Goal: Task Accomplishment & Management: Manage account settings

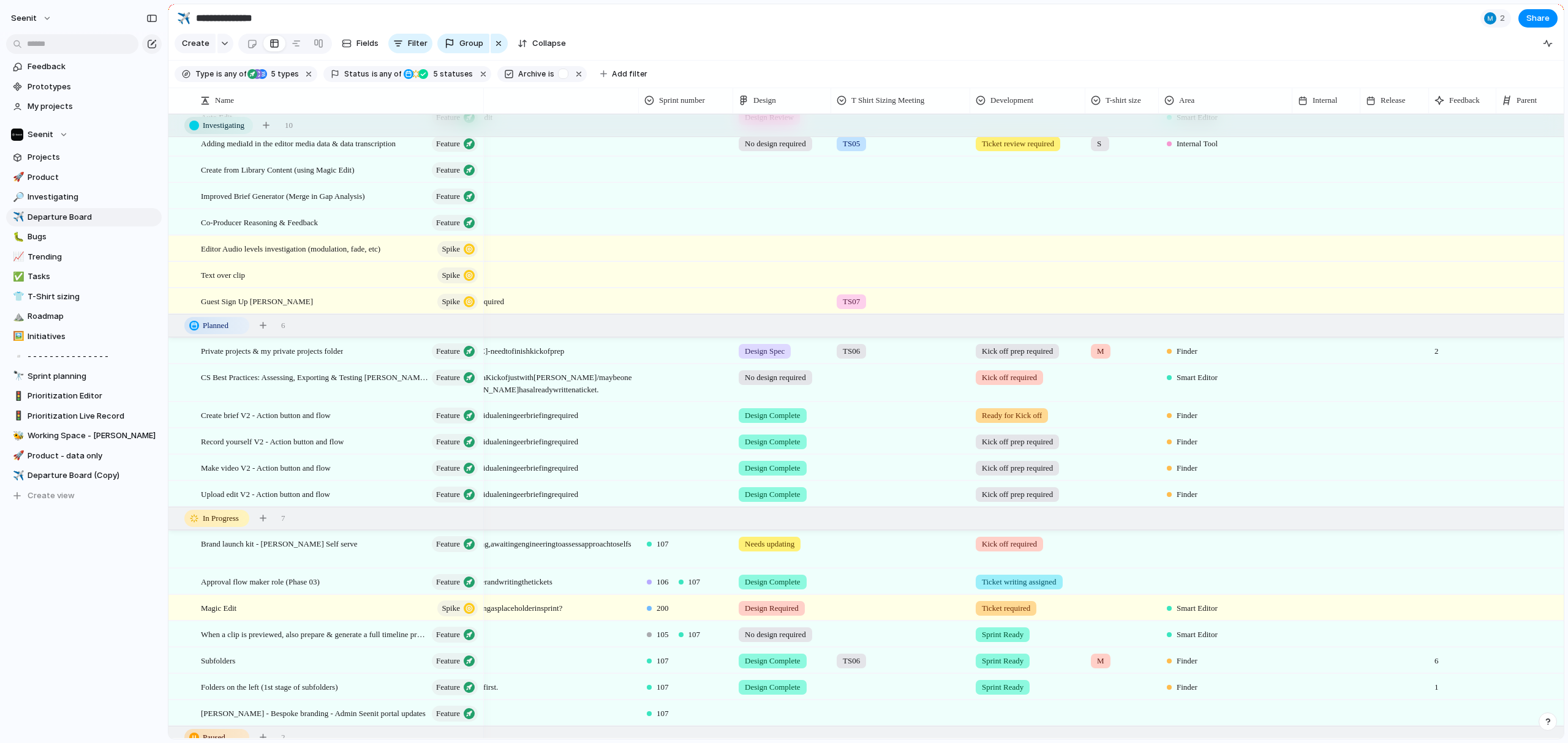
scroll to position [87, 0]
click at [761, 416] on span "Design Complete" at bounding box center [773, 416] width 55 height 12
drag, startPoint x: 670, startPoint y: 516, endPoint x: 648, endPoint y: 518, distance: 22.1
click at [670, 516] on div "No design required Design Required Design Review Needs updating Design Spec Des…" at bounding box center [784, 372] width 1568 height 743
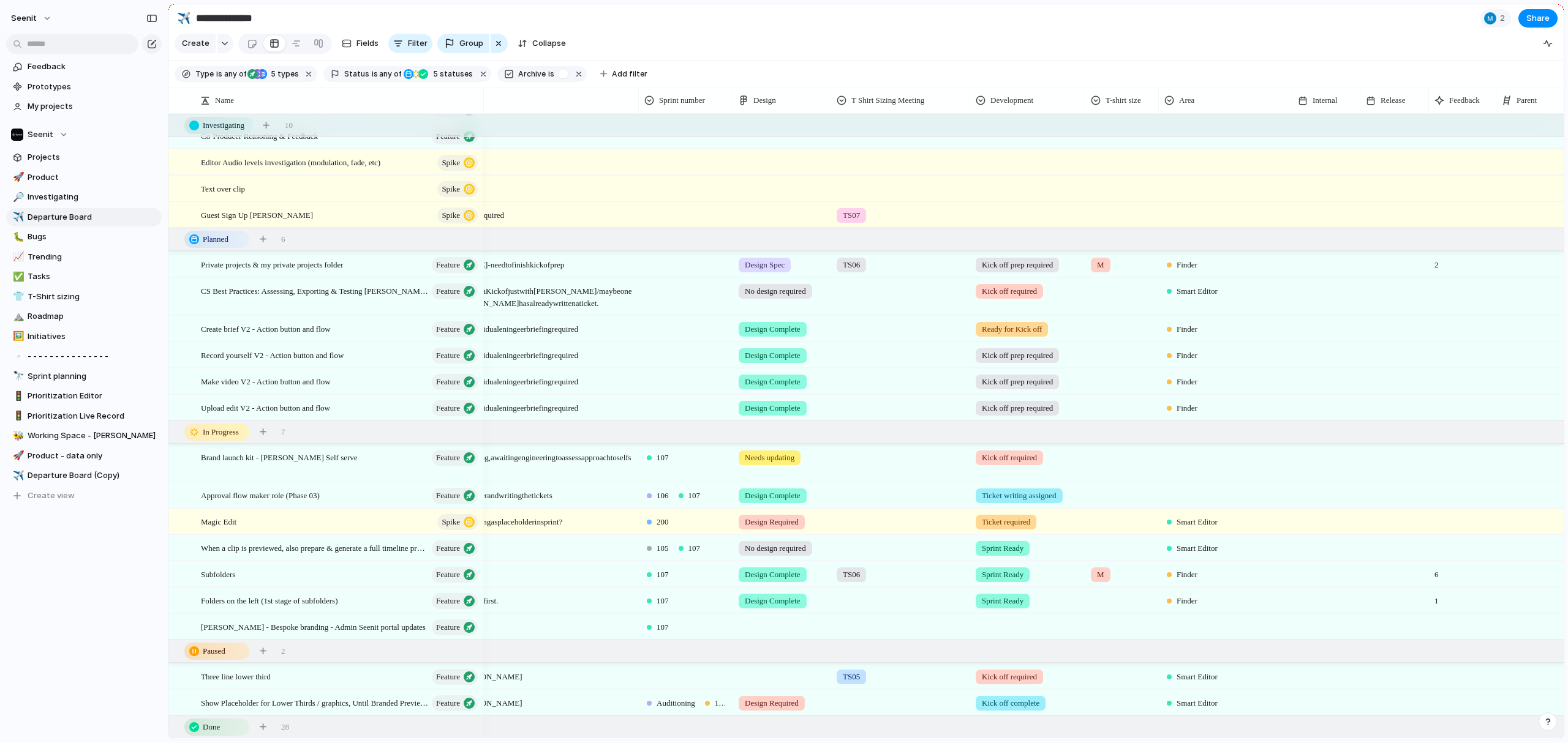
scroll to position [162, 0]
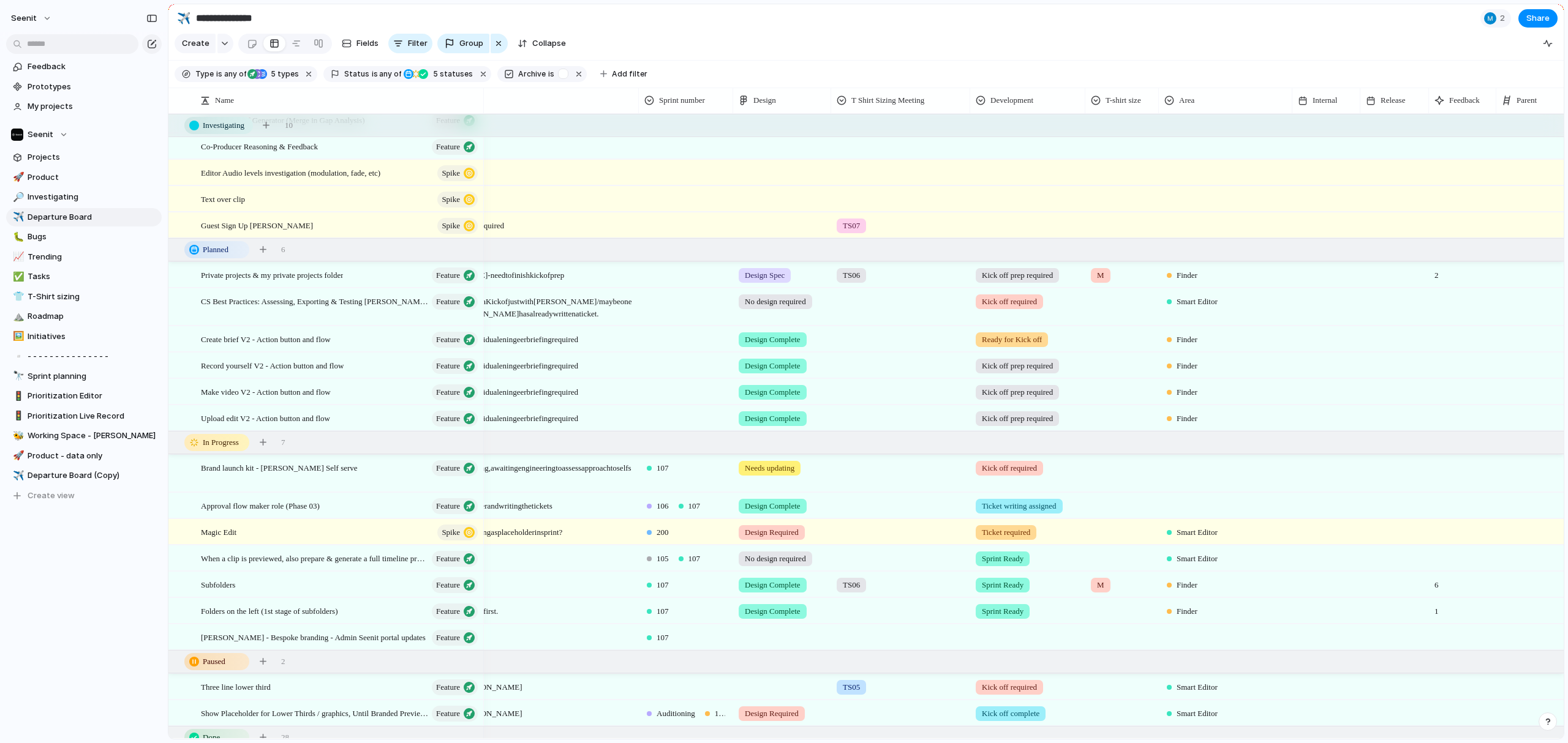
click at [762, 551] on div at bounding box center [782, 635] width 97 height 20
click at [768, 551] on span "Design Complete" at bounding box center [780, 725] width 66 height 12
click at [797, 551] on span "Design Complete" at bounding box center [773, 637] width 55 height 12
click at [788, 551] on span "No design required" at bounding box center [783, 602] width 73 height 12
click at [780, 467] on span "Needs updating" at bounding box center [770, 468] width 50 height 12
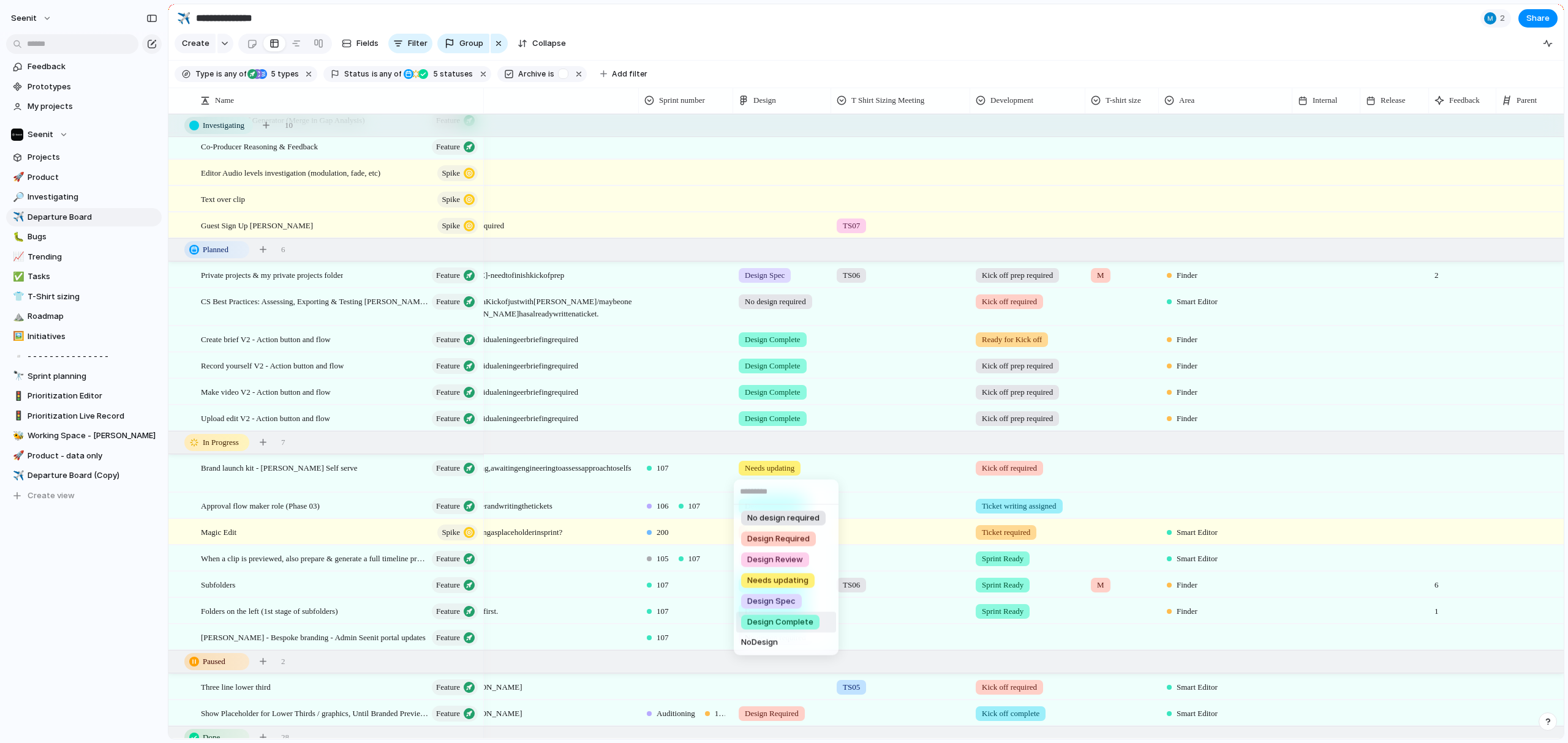
click at [786, 551] on li "Design Complete" at bounding box center [786, 622] width 100 height 21
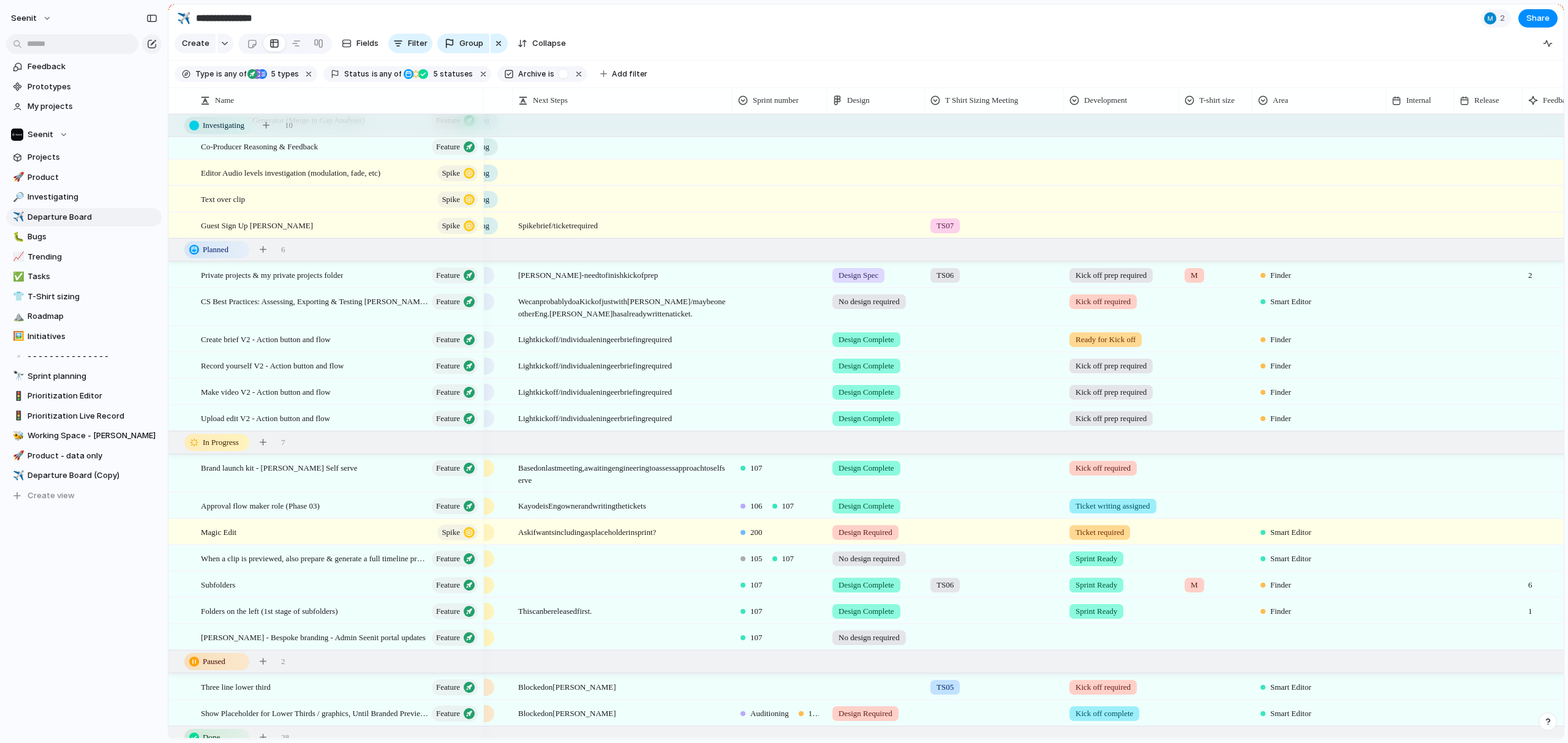
click at [863, 533] on span "Design Required" at bounding box center [866, 532] width 54 height 12
click at [866, 551] on span "No design required" at bounding box center [877, 582] width 73 height 12
click at [862, 531] on span "No design required" at bounding box center [869, 532] width 61 height 12
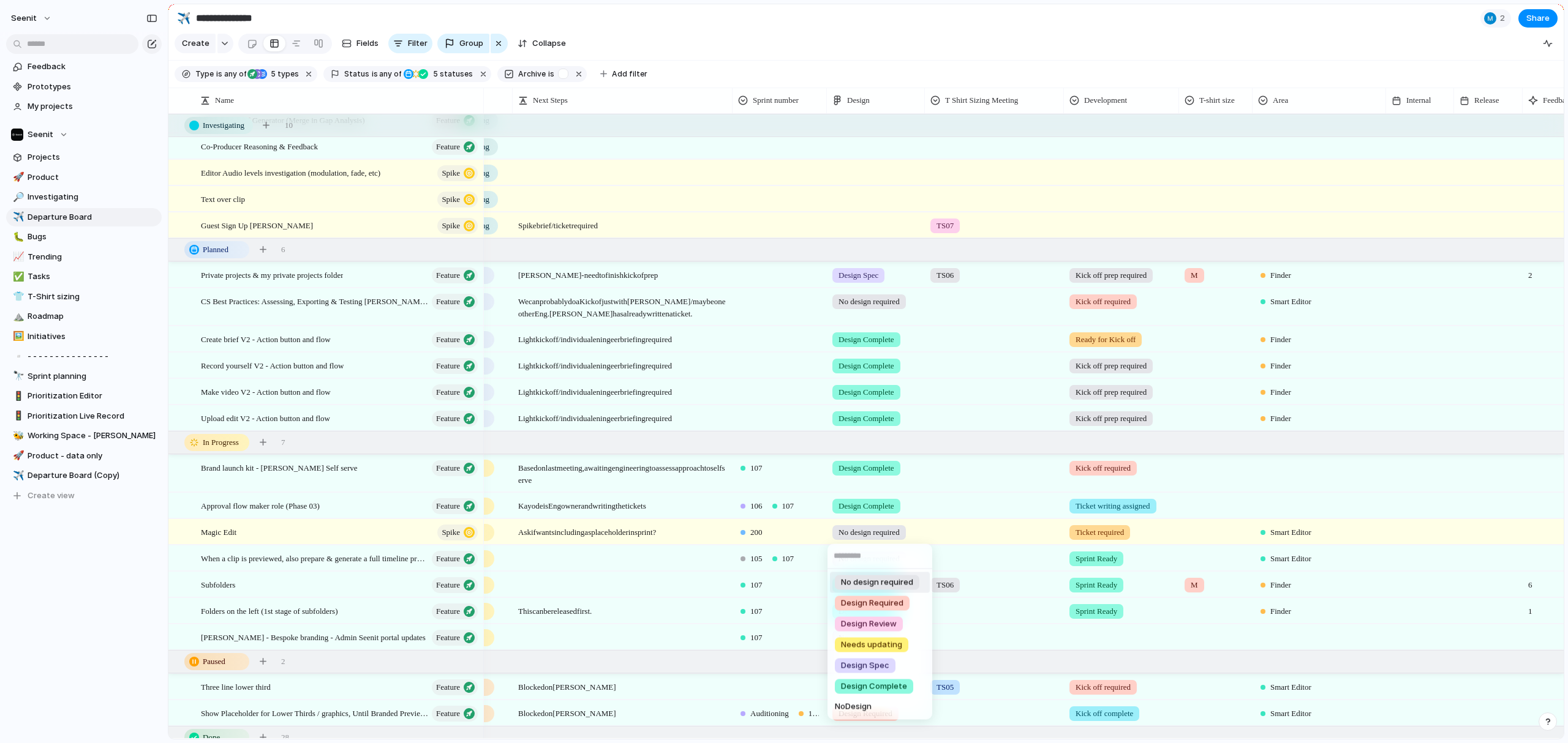
click at [861, 533] on div "No design required Design Required Design Review Needs updating Design Spec Des…" at bounding box center [784, 372] width 1568 height 743
click at [870, 99] on span "Design" at bounding box center [859, 100] width 23 height 12
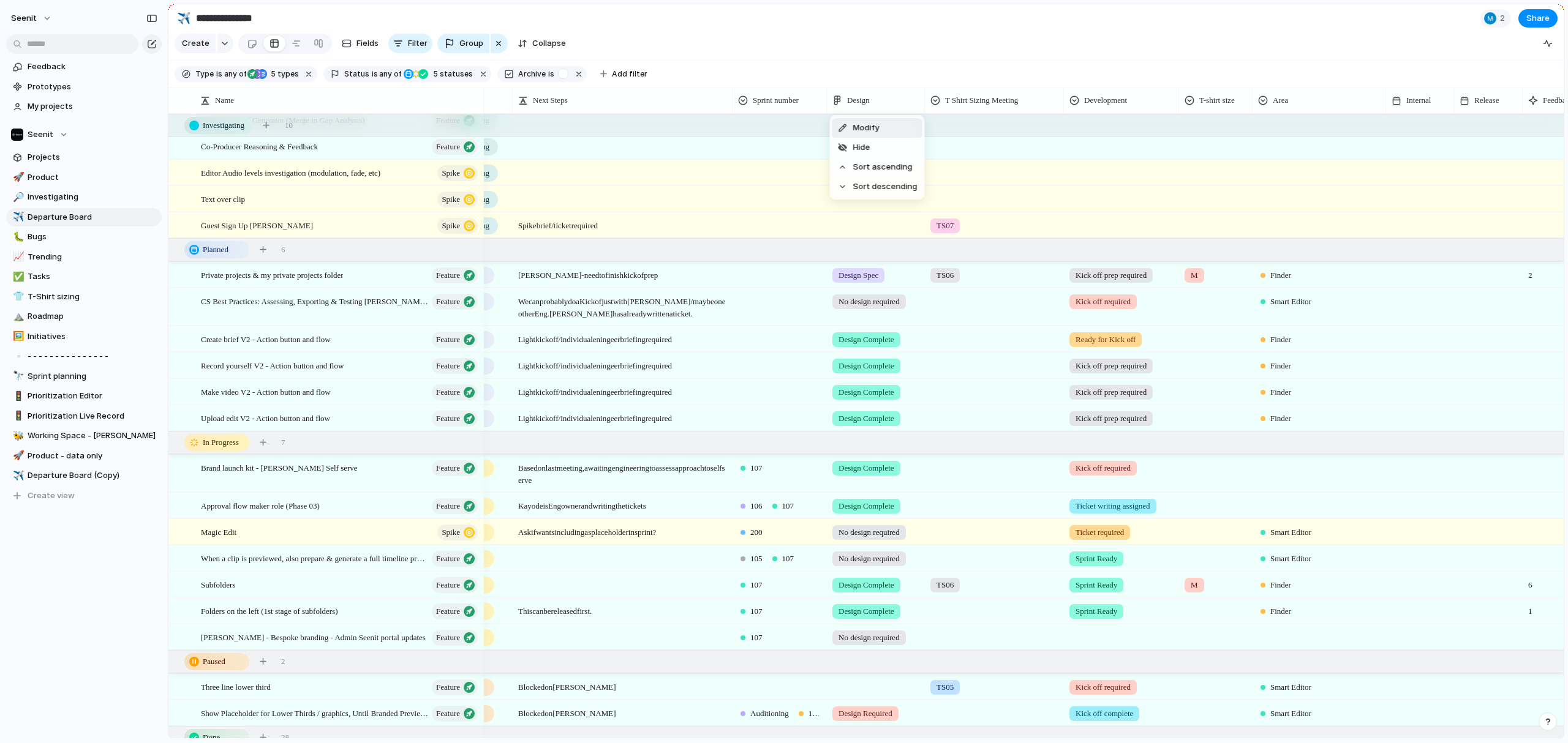
click at [872, 130] on span "Modify" at bounding box center [866, 127] width 26 height 12
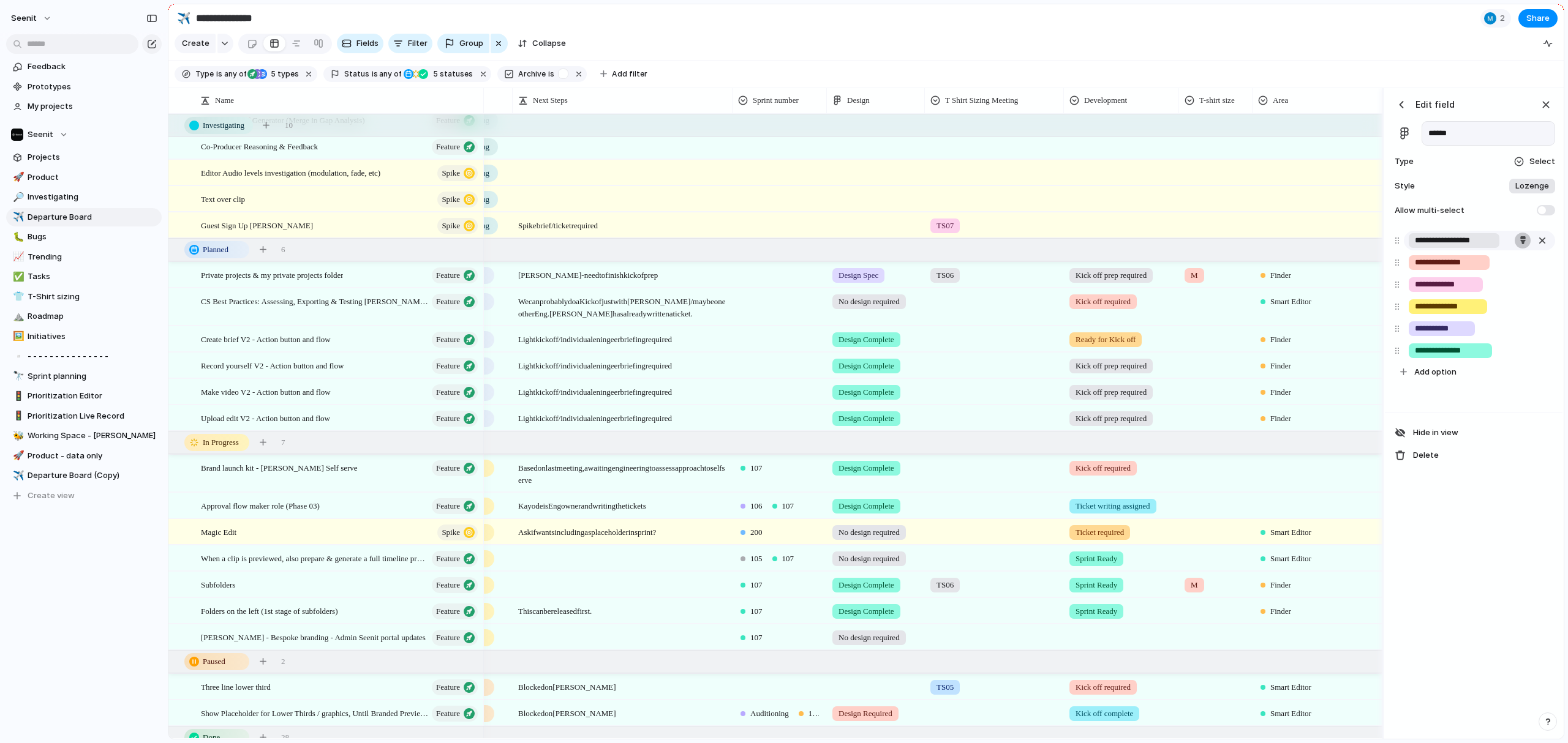
click at [1016, 240] on button "button" at bounding box center [1523, 240] width 16 height 16
click at [1016, 227] on div at bounding box center [784, 372] width 1568 height 743
click at [1016, 108] on div "button" at bounding box center [1546, 104] width 14 height 13
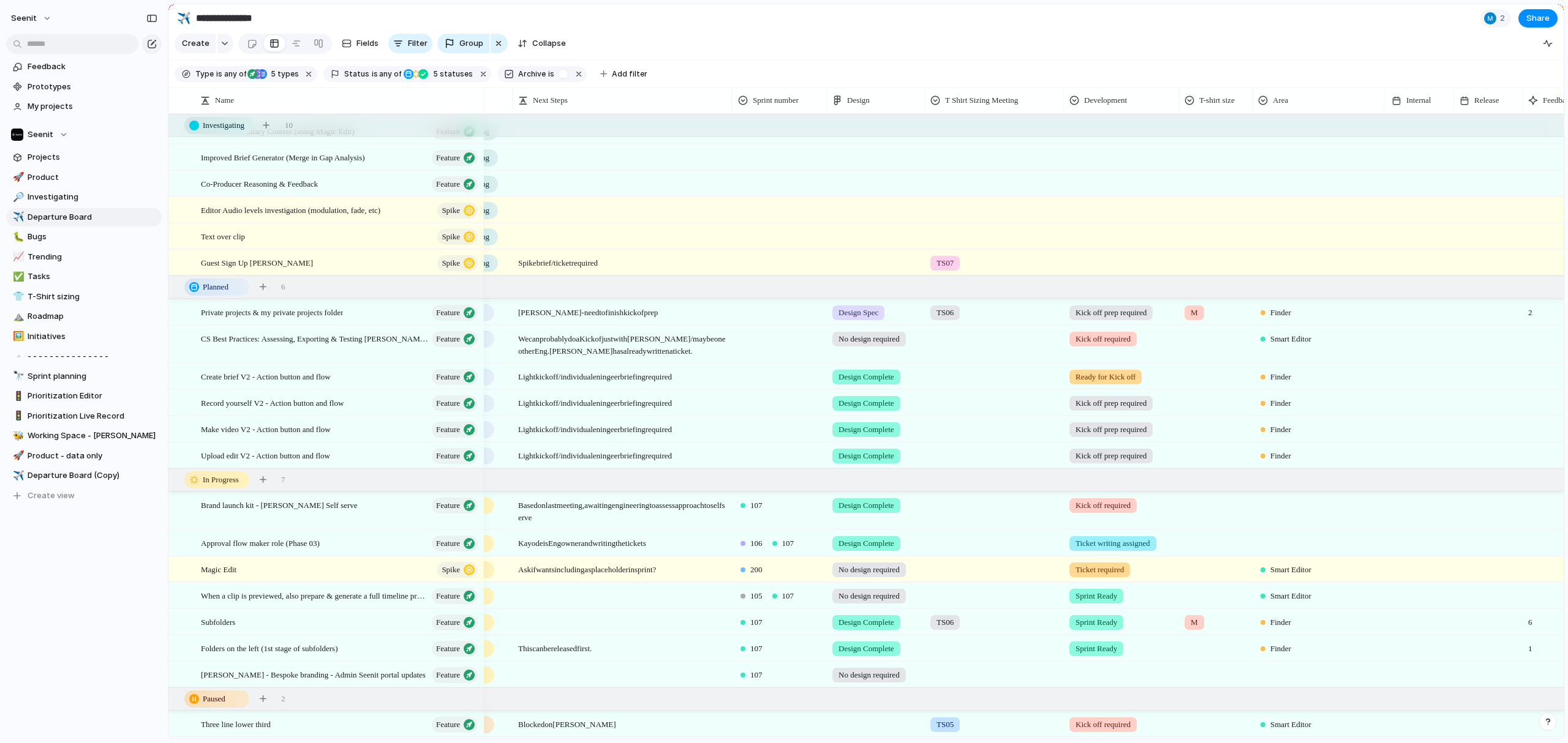
click at [859, 455] on span "Design Complete" at bounding box center [866, 455] width 55 height 12
click at [935, 431] on div "No design required Design Required Design Review Needs updating Design Spec Des…" at bounding box center [784, 372] width 1568 height 743
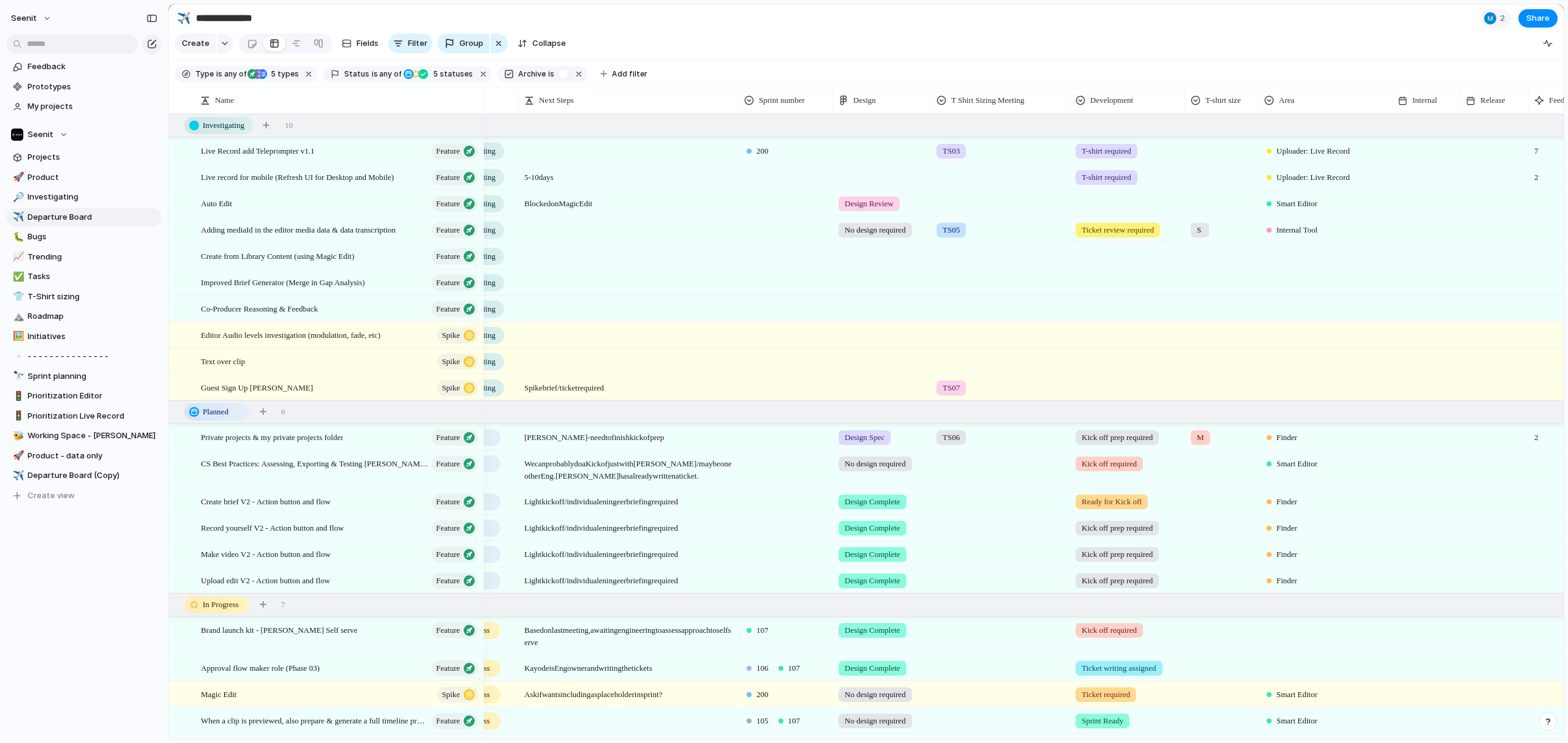
click at [864, 205] on span "Design Review" at bounding box center [869, 203] width 49 height 12
click at [888, 272] on span "Design Required" at bounding box center [879, 274] width 63 height 12
click at [884, 437] on span "Design Spec" at bounding box center [864, 438] width 40 height 12
click at [962, 551] on div "No design required Design Required Design Review Needs updating Design Spec Des…" at bounding box center [784, 372] width 1568 height 743
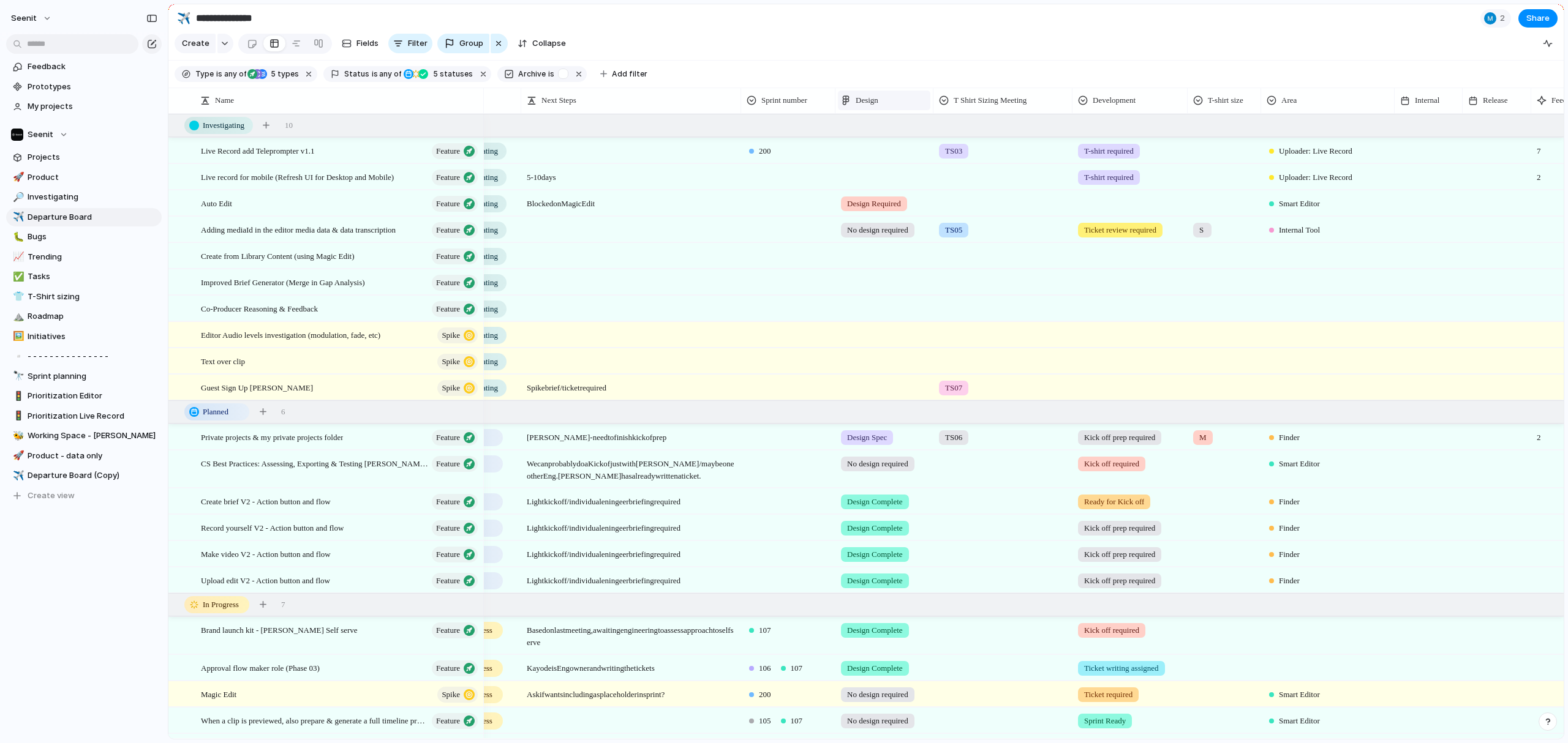
click at [905, 109] on div "Design" at bounding box center [884, 101] width 92 height 20
click at [889, 131] on li "Modify" at bounding box center [886, 128] width 90 height 20
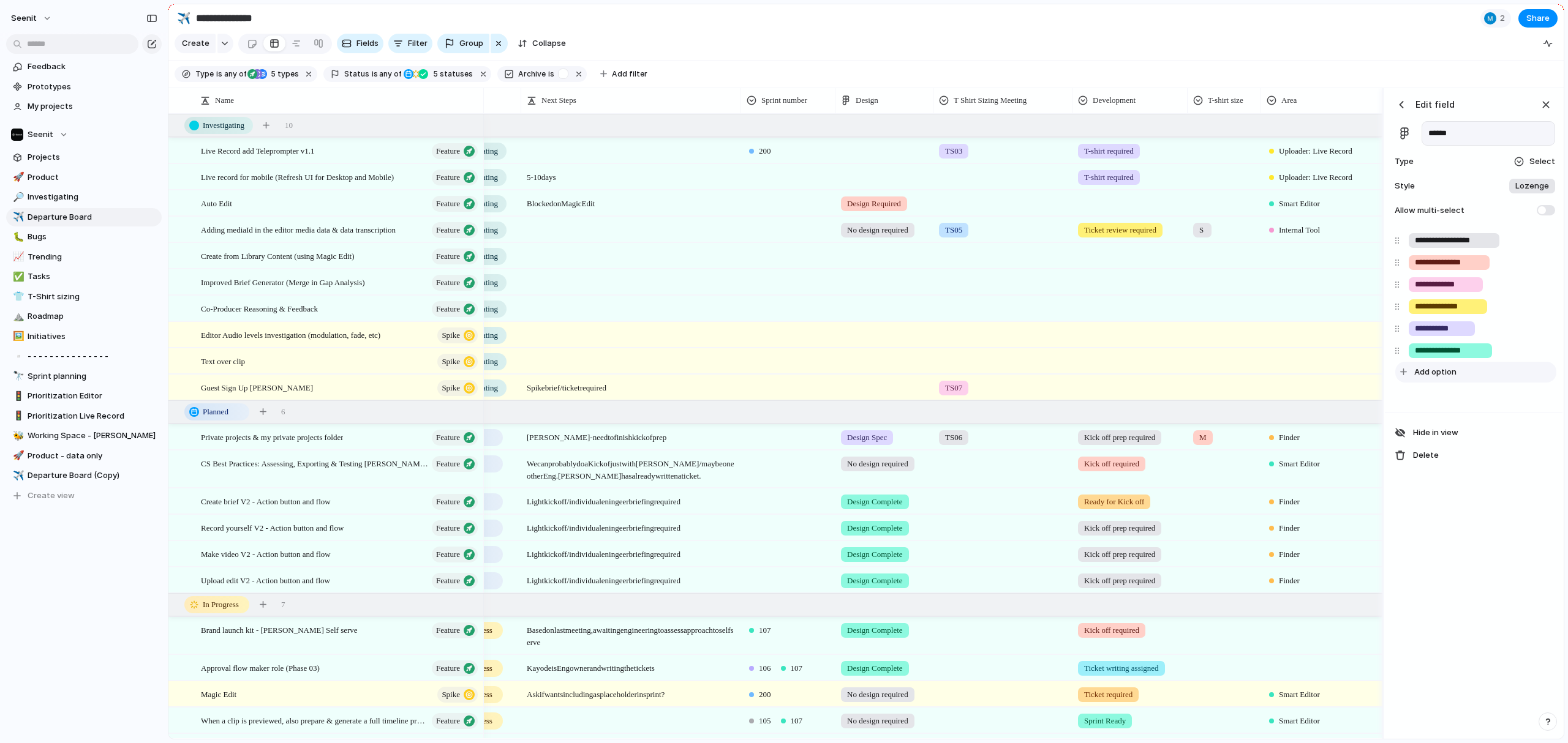
click at [1016, 369] on span "Add option" at bounding box center [1435, 372] width 42 height 12
type input "**********"
drag, startPoint x: 1398, startPoint y: 369, endPoint x: 1400, endPoint y: 325, distance: 44.0
click at [1016, 325] on div "**********" at bounding box center [1473, 317] width 168 height 175
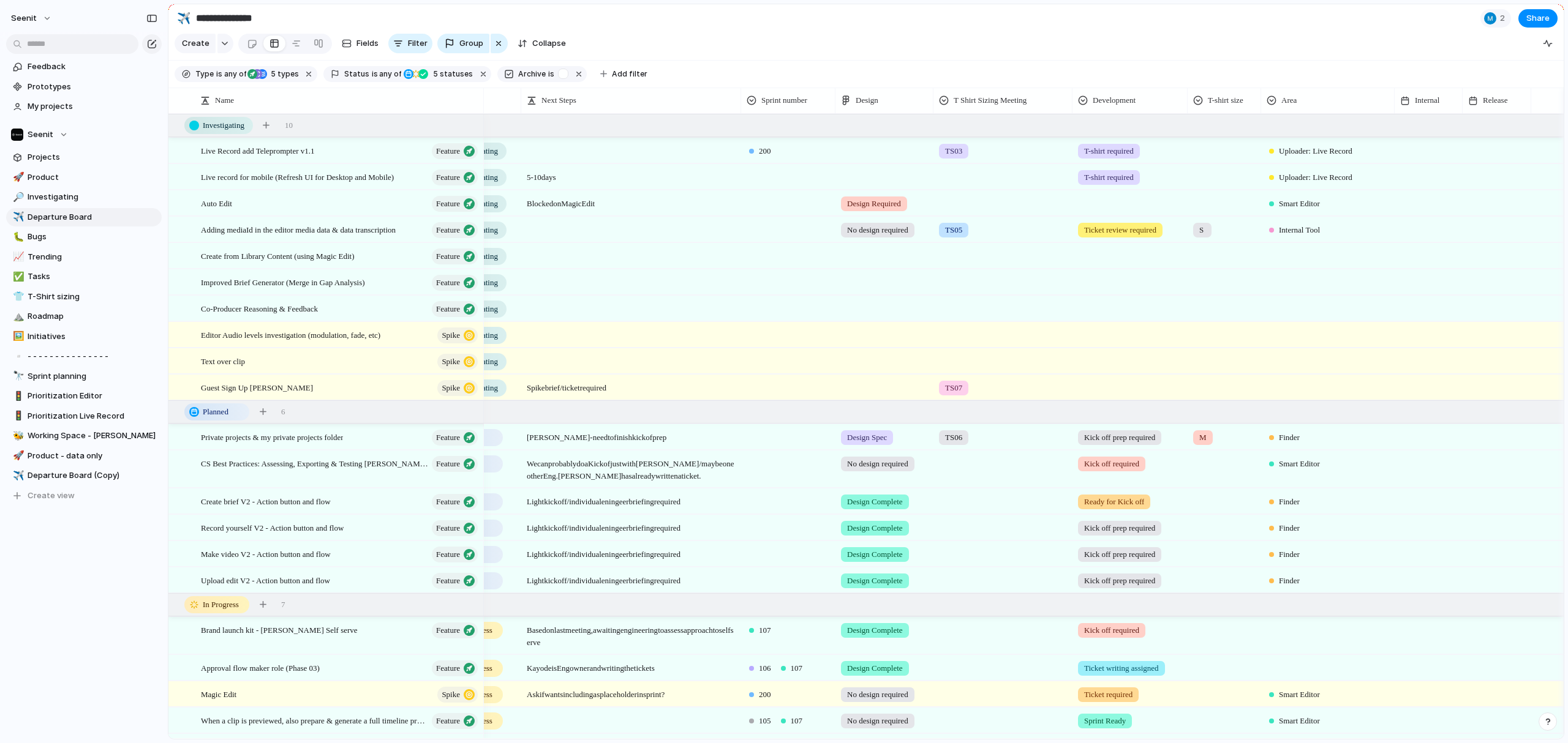
click at [875, 438] on span "Design Spec" at bounding box center [867, 438] width 40 height 12
drag, startPoint x: 875, startPoint y: 438, endPoint x: 869, endPoint y: 433, distance: 7.8
click at [869, 433] on div "No design required Design Required Design Review Needs updating Kick-off Review…" at bounding box center [784, 372] width 1568 height 743
click at [869, 433] on span "Design Spec" at bounding box center [867, 438] width 40 height 12
click at [886, 551] on span "Kick-off Review" at bounding box center [879, 570] width 60 height 12
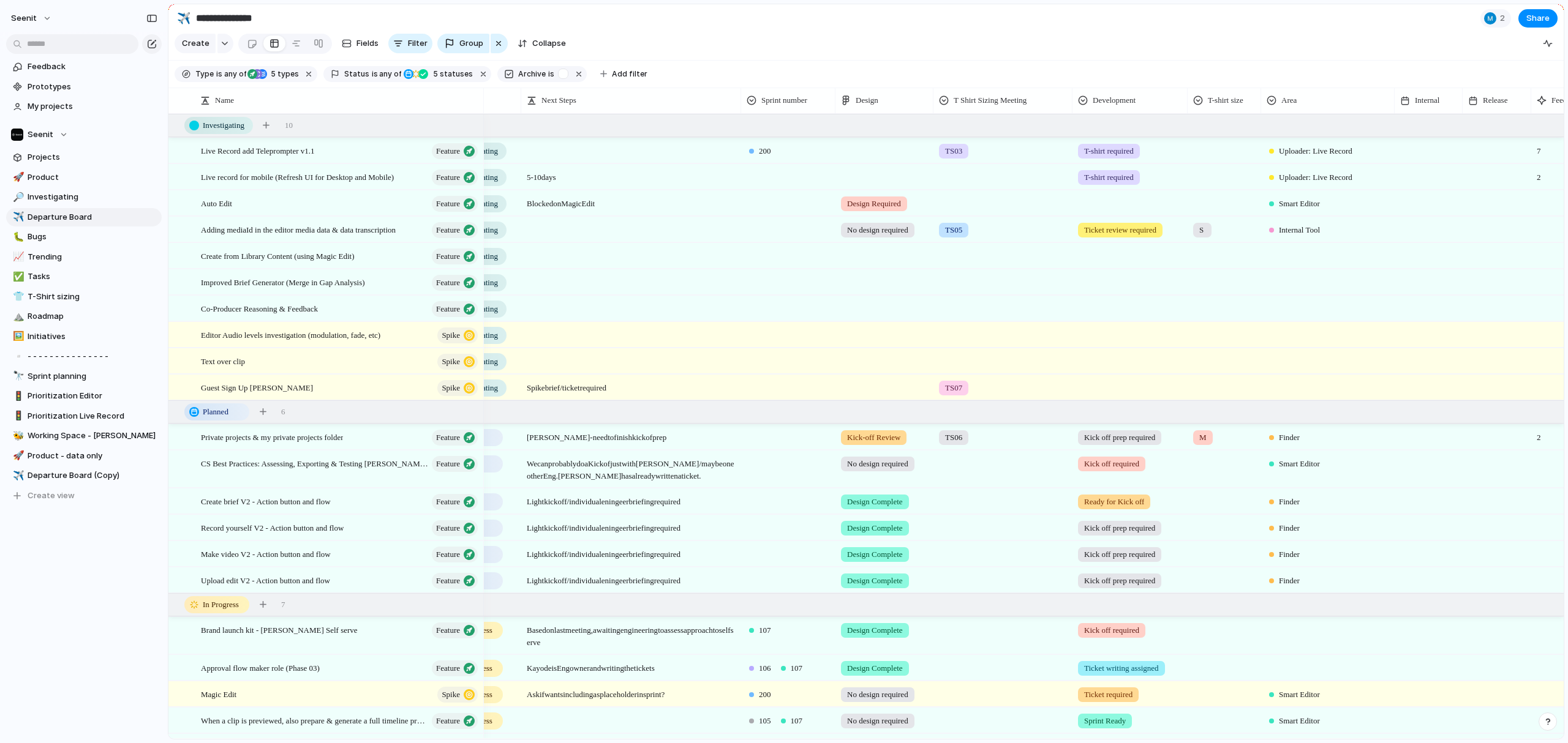
click at [886, 503] on span "Design Complete" at bounding box center [875, 501] width 55 height 12
click at [888, 533] on div "Design Complete" at bounding box center [875, 528] width 68 height 15
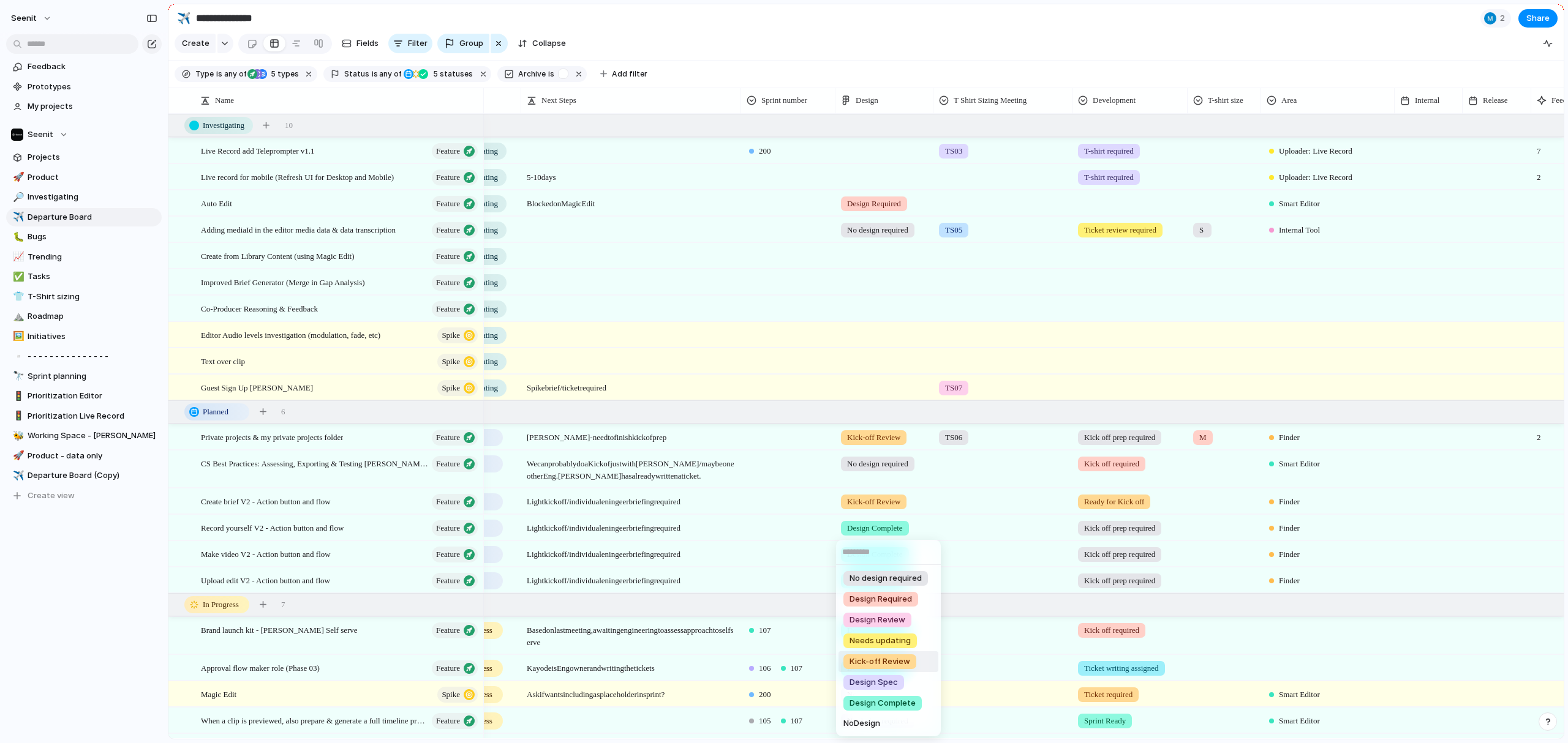
drag, startPoint x: 888, startPoint y: 666, endPoint x: 891, endPoint y: 658, distance: 8.5
click at [889, 551] on span "Kick-off Review" at bounding box center [879, 661] width 60 height 12
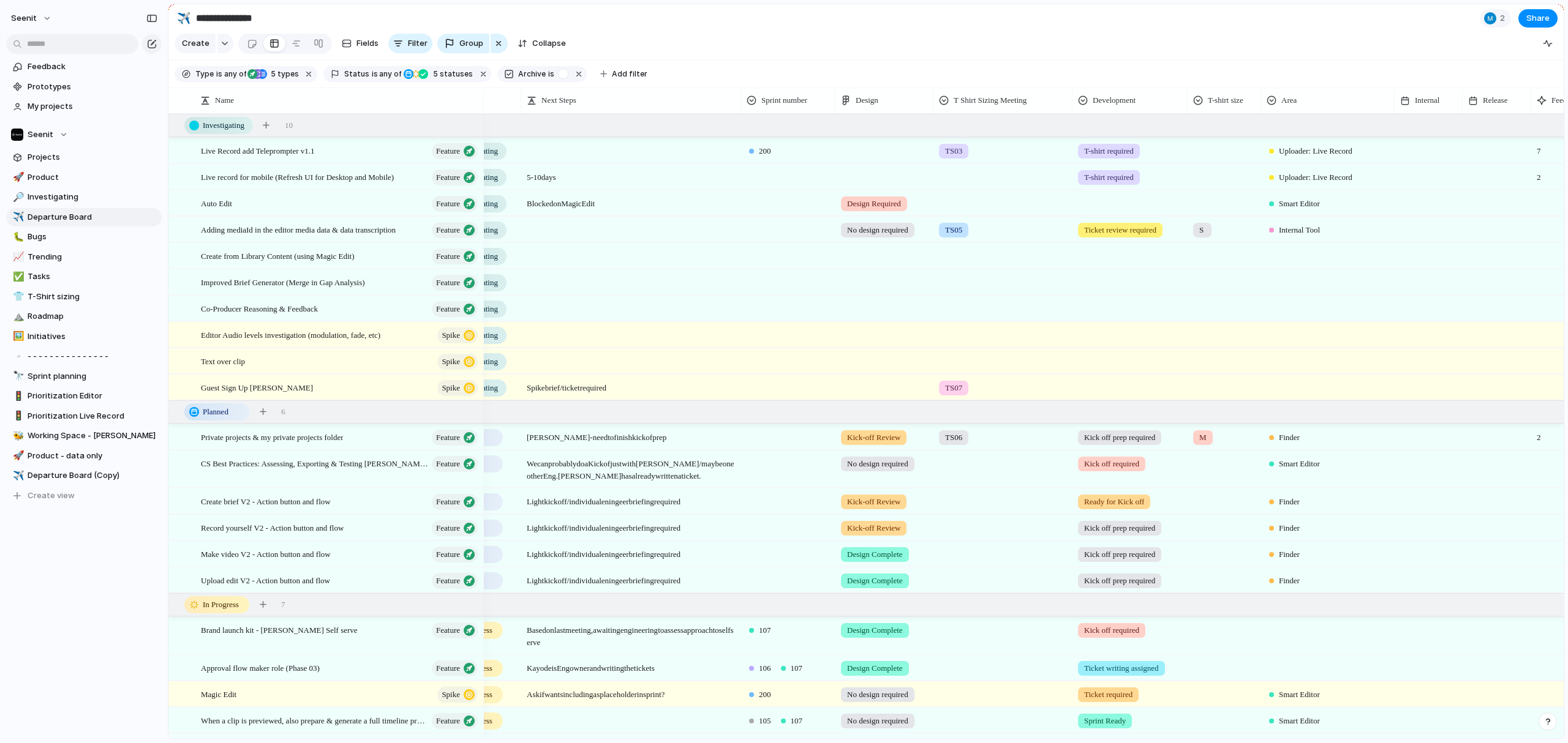
click at [879, 551] on div "Design Complete" at bounding box center [875, 554] width 68 height 15
drag, startPoint x: 884, startPoint y: 663, endPoint x: 886, endPoint y: 641, distance: 22.1
click at [884, 551] on span "Kick-off Review" at bounding box center [879, 664] width 60 height 12
click at [884, 551] on span "Design Complete" at bounding box center [875, 580] width 55 height 12
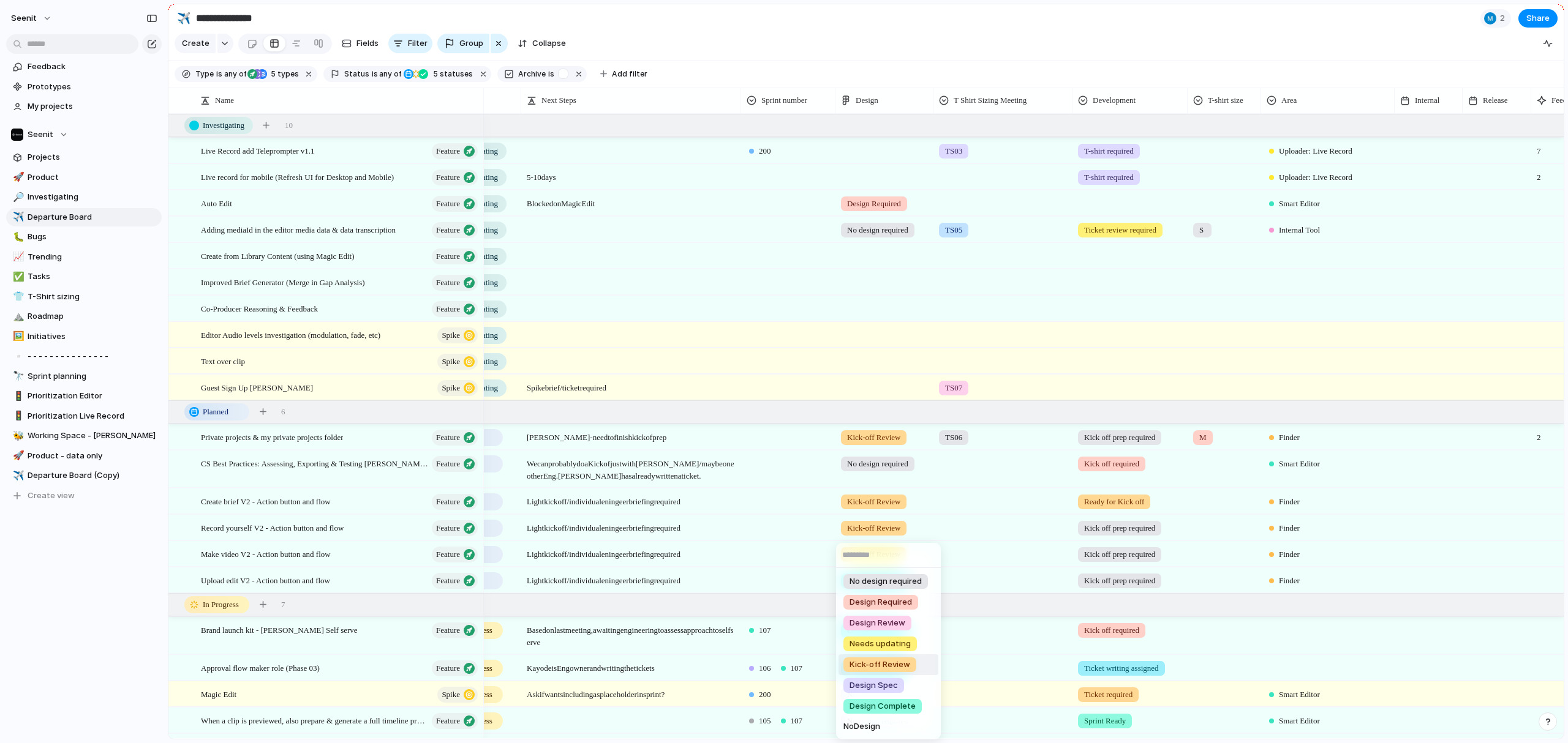
click at [883, 551] on span "Kick-off Review" at bounding box center [879, 664] width 60 height 12
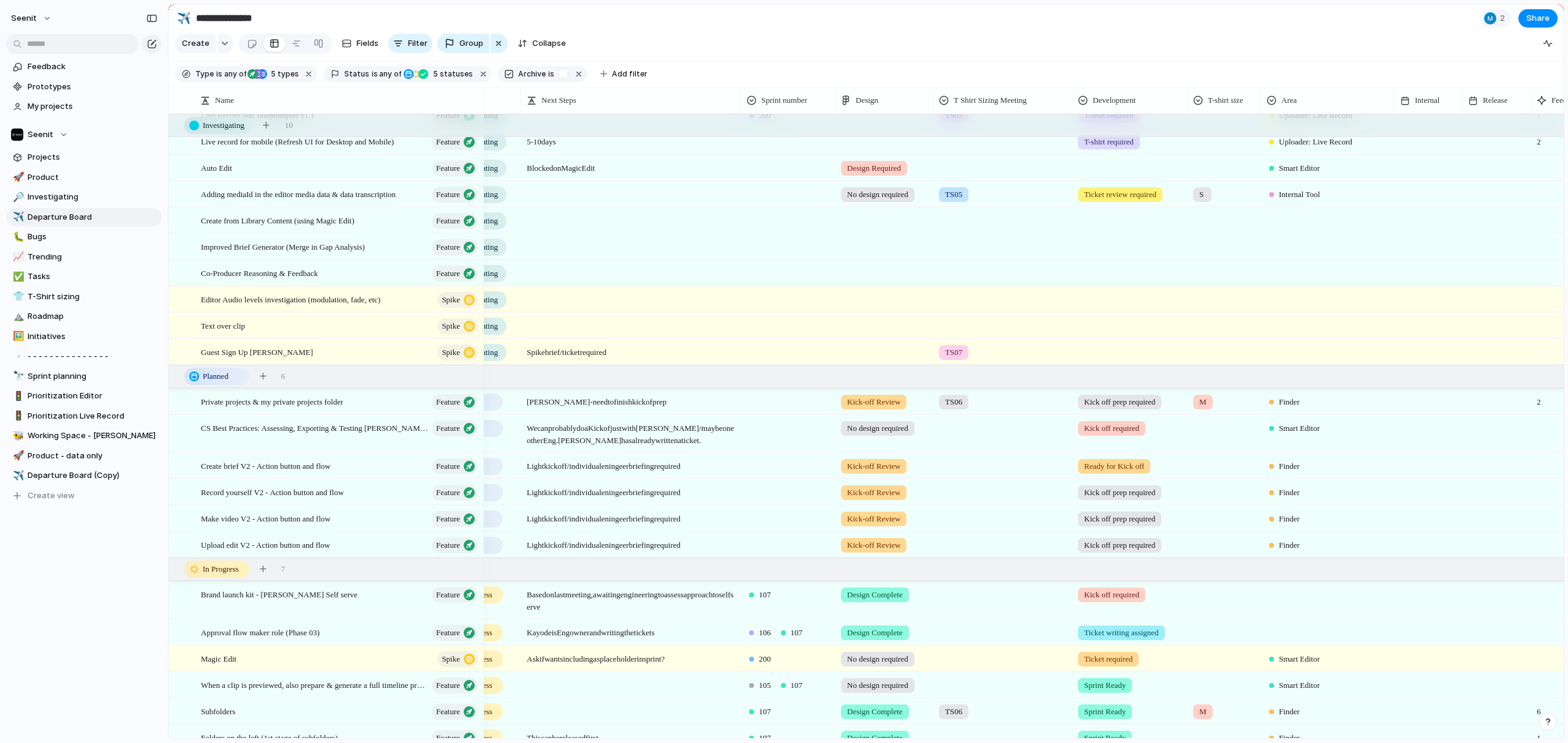
scroll to position [50, 0]
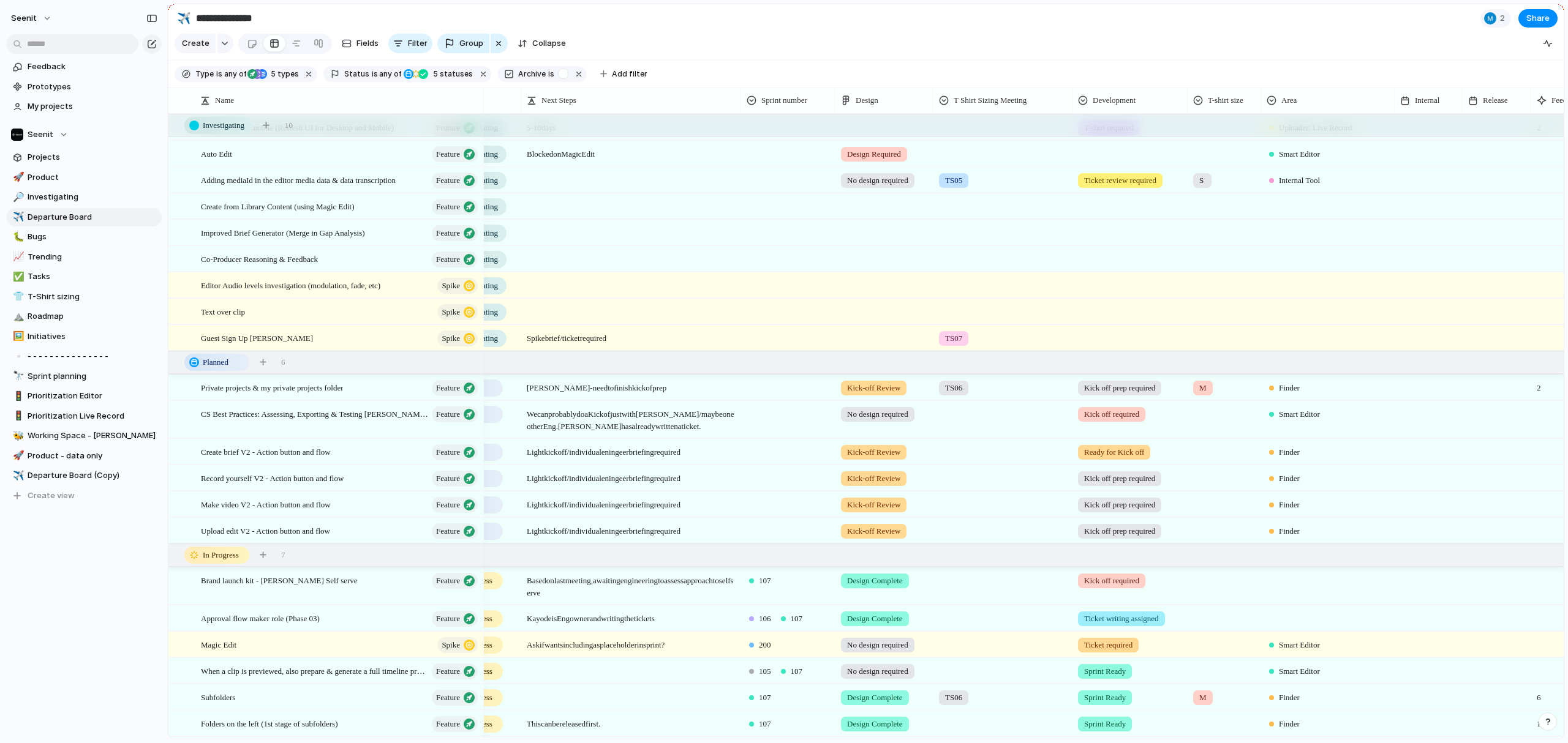
click at [883, 327] on div at bounding box center [884, 335] width 97 height 20
click at [888, 387] on span "No design required" at bounding box center [886, 389] width 73 height 12
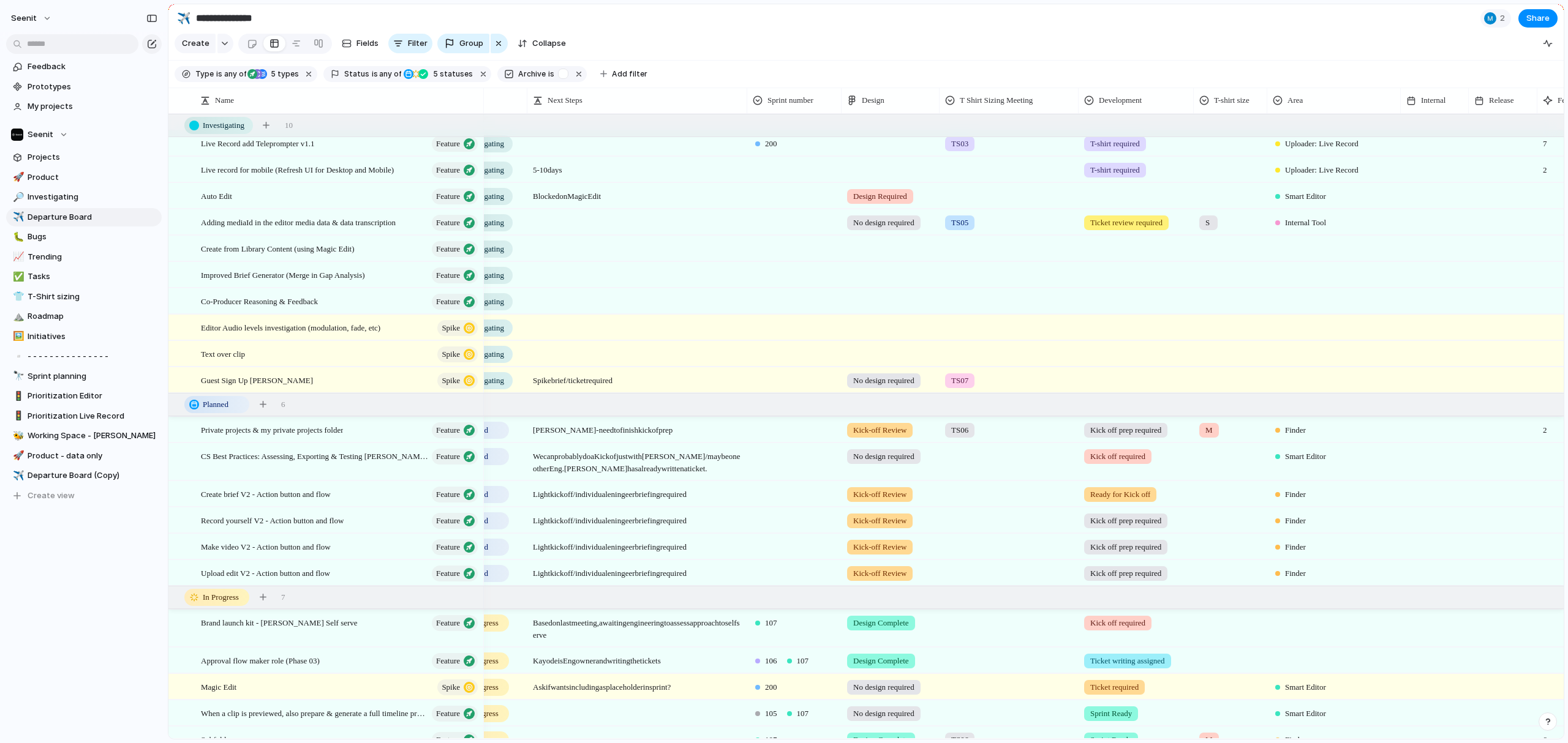
scroll to position [0, 0]
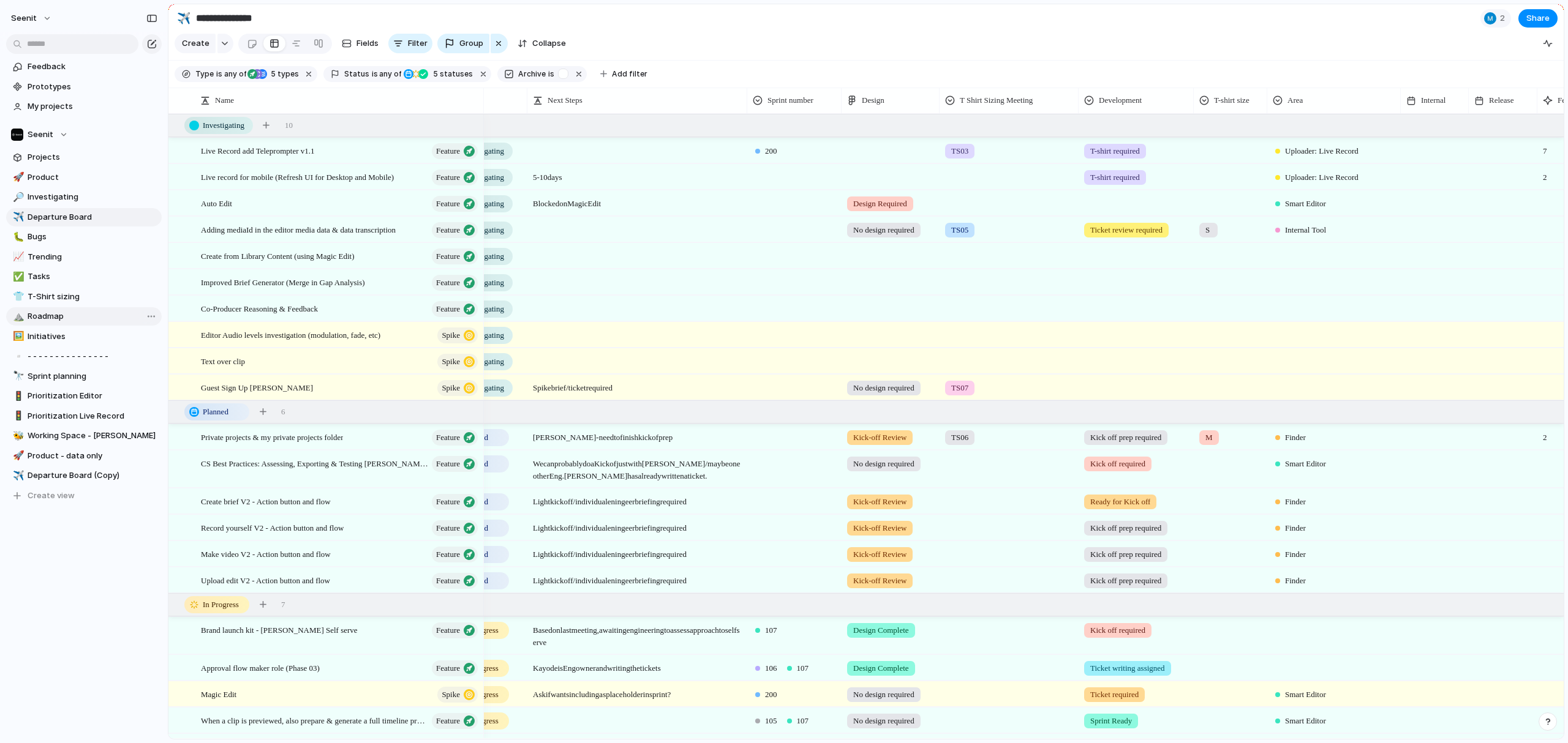
click at [65, 321] on span "Roadmap" at bounding box center [92, 316] width 130 height 12
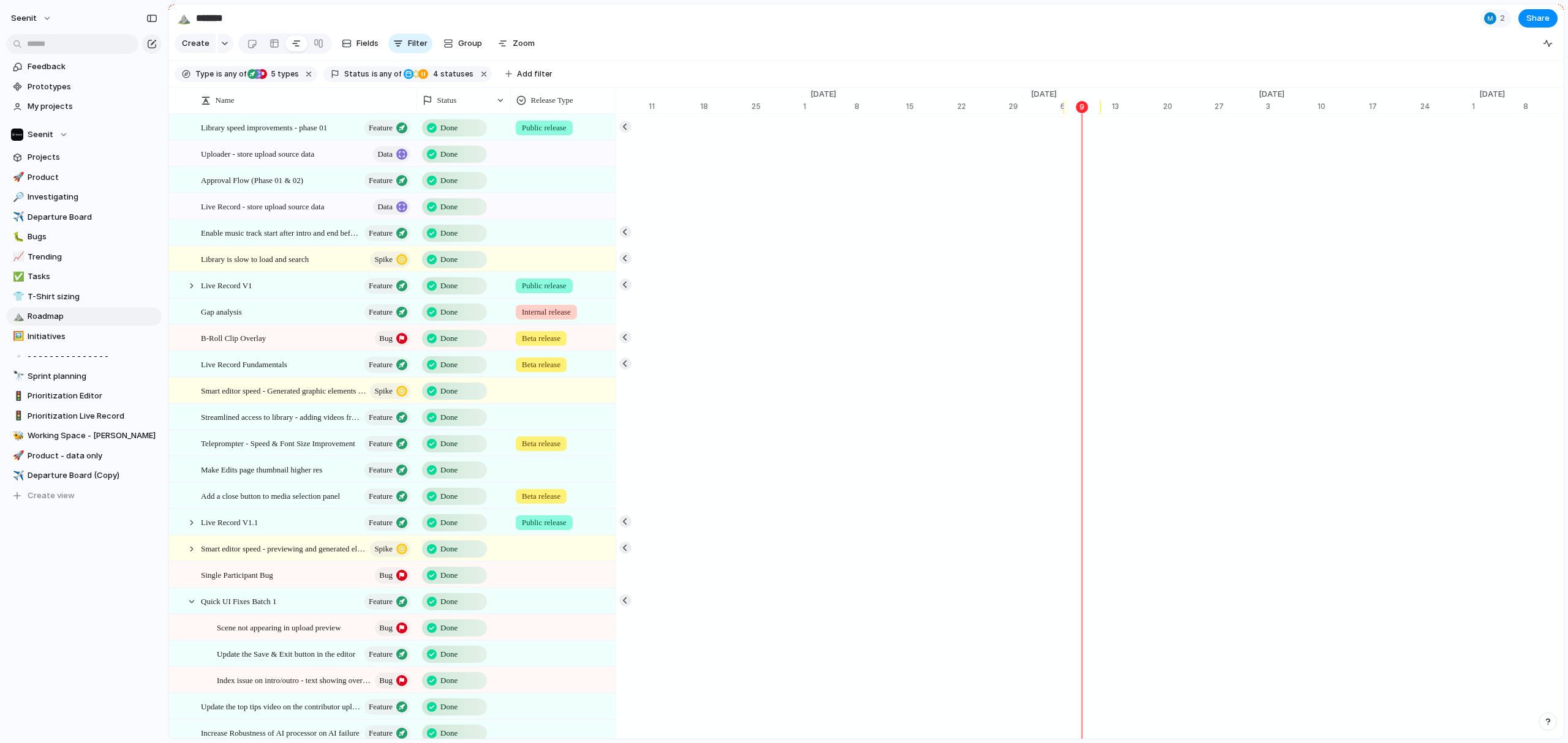
scroll to position [0, 7650]
click at [370, 75] on button "is any of" at bounding box center [387, 74] width 35 height 13
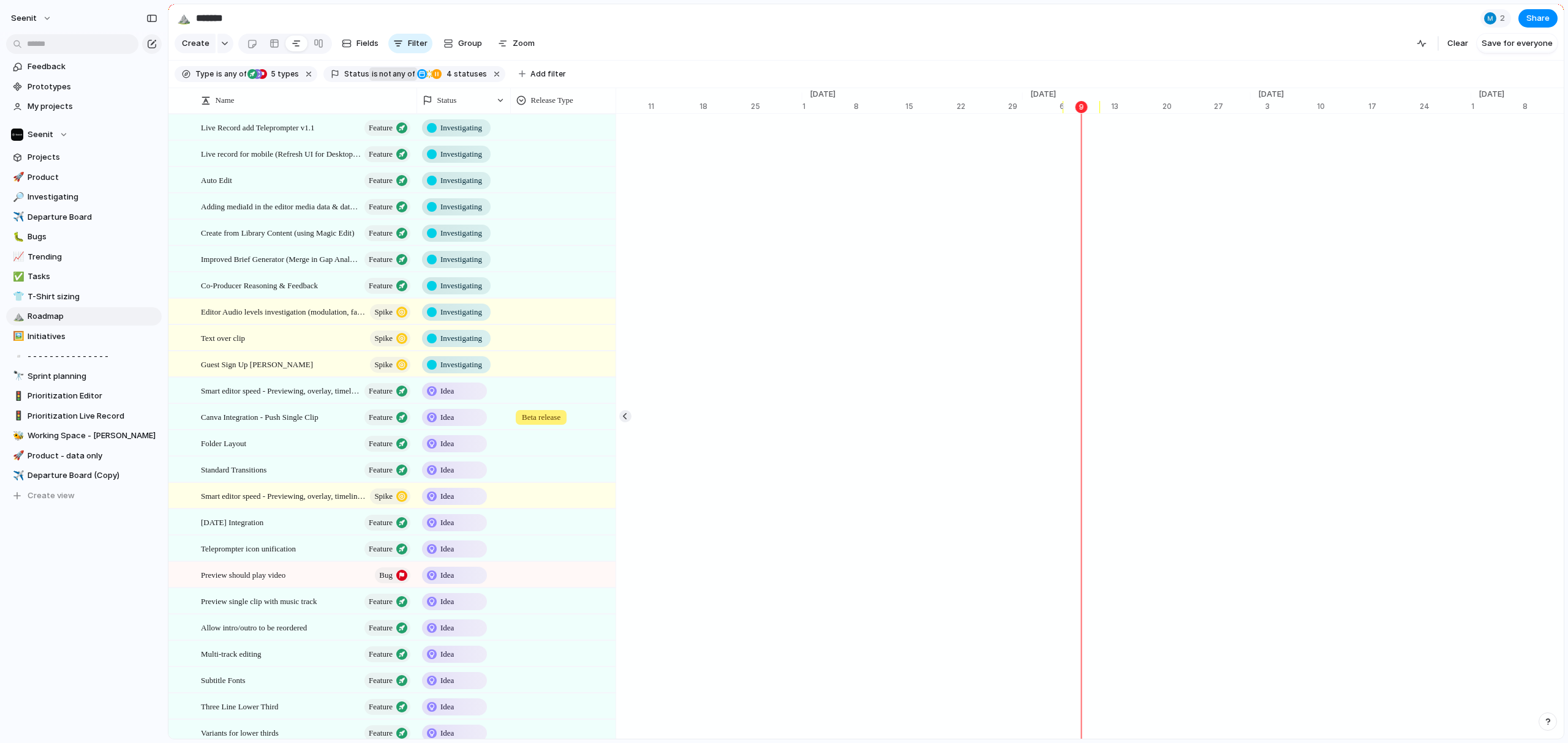
click at [381, 75] on span "not" at bounding box center [385, 75] width 14 height 11
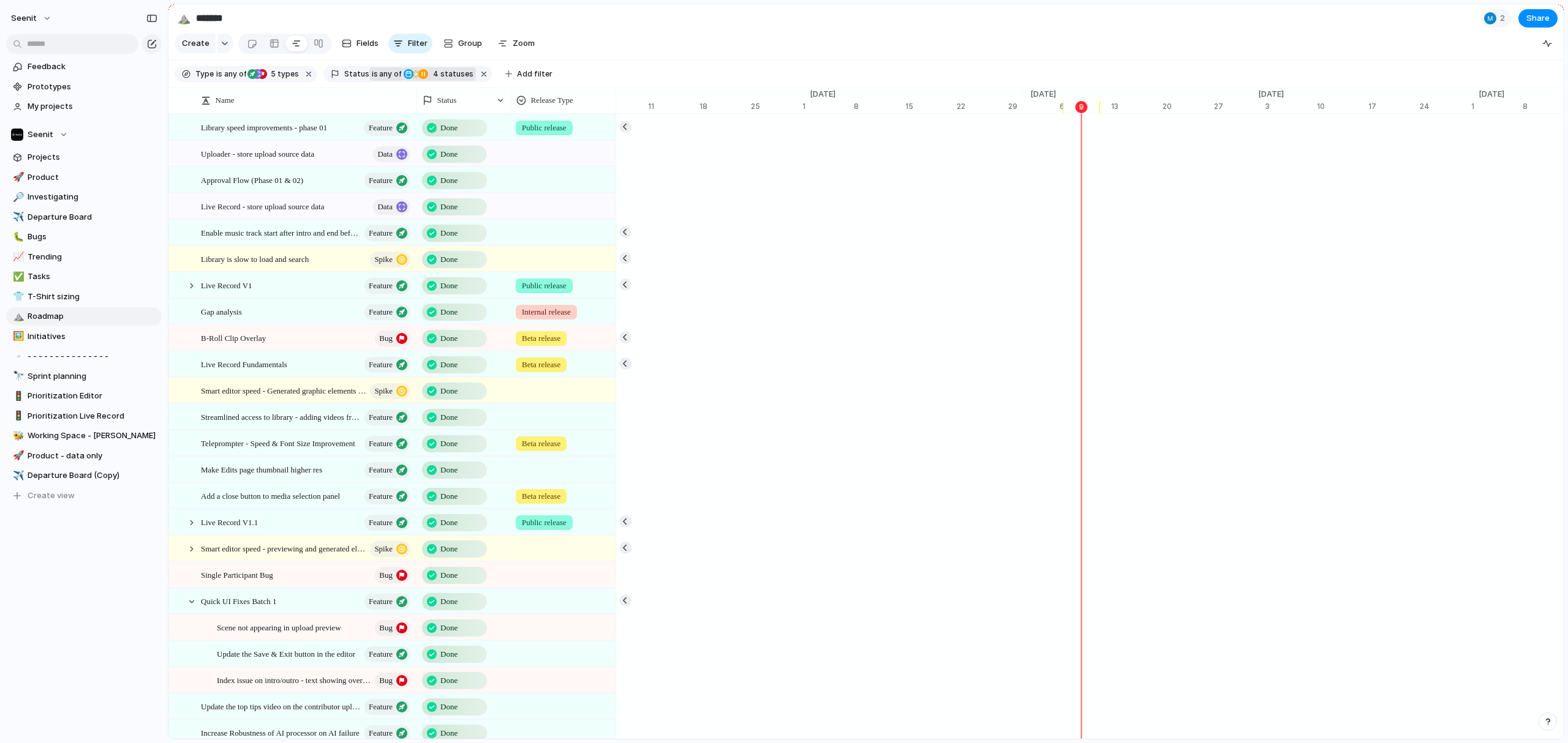
click at [446, 76] on span "4 statuses" at bounding box center [451, 75] width 44 height 11
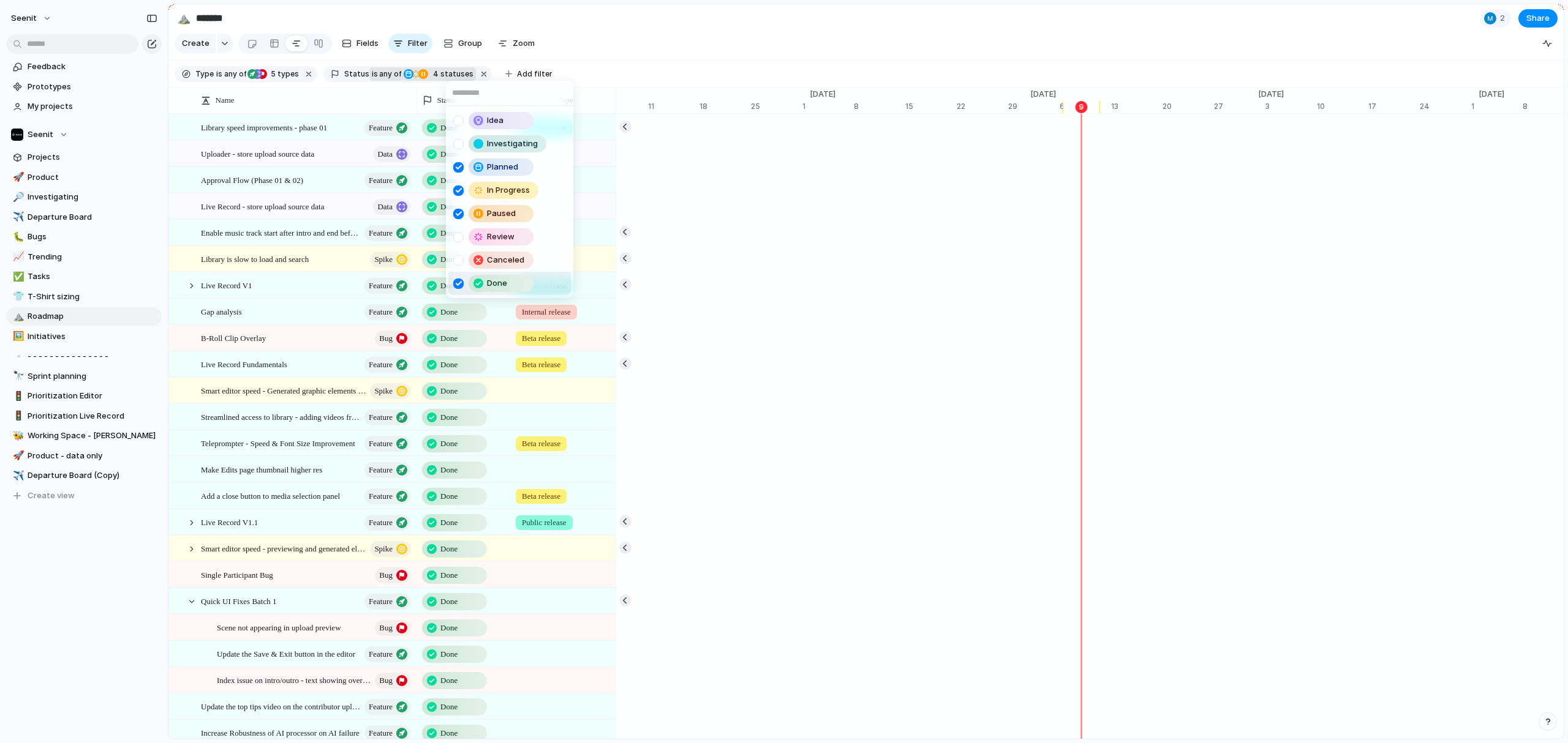
click at [460, 286] on div at bounding box center [458, 283] width 11 height 11
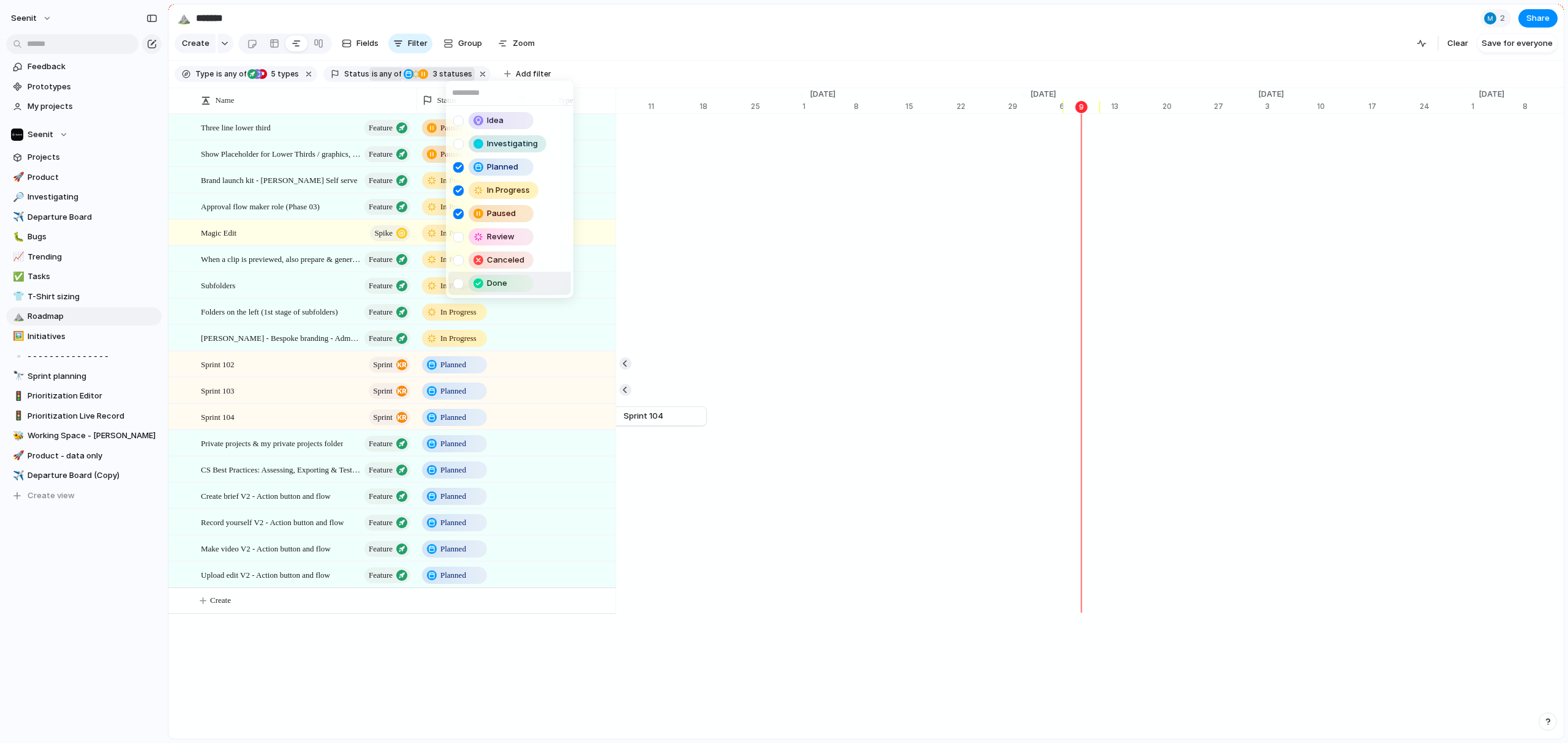
click at [696, 293] on div "Idea Investigating Planned In Progress Paused Review Canceled Done" at bounding box center [784, 372] width 1568 height 743
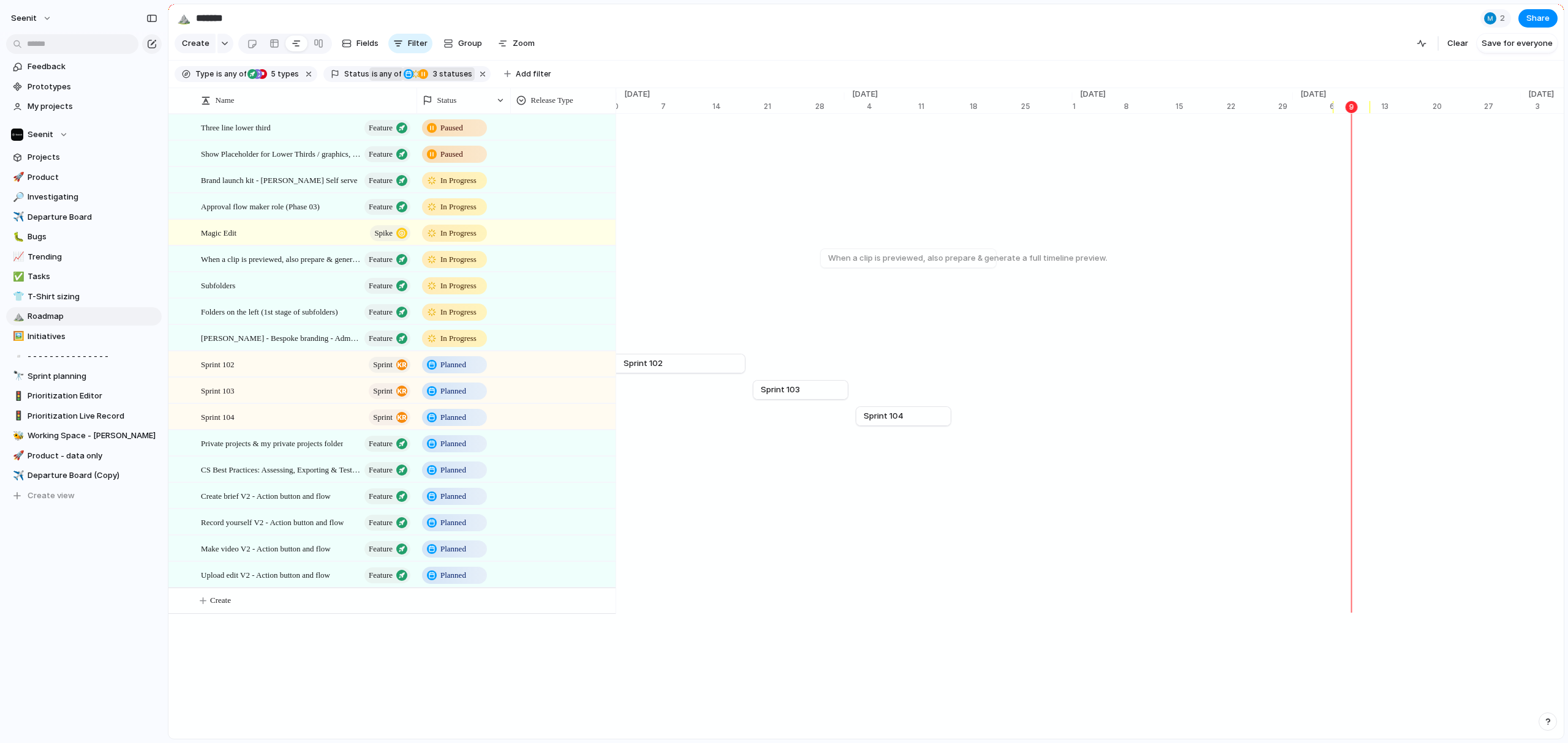
scroll to position [0, 7405]
click at [429, 77] on span "3" at bounding box center [434, 73] width 10 height 9
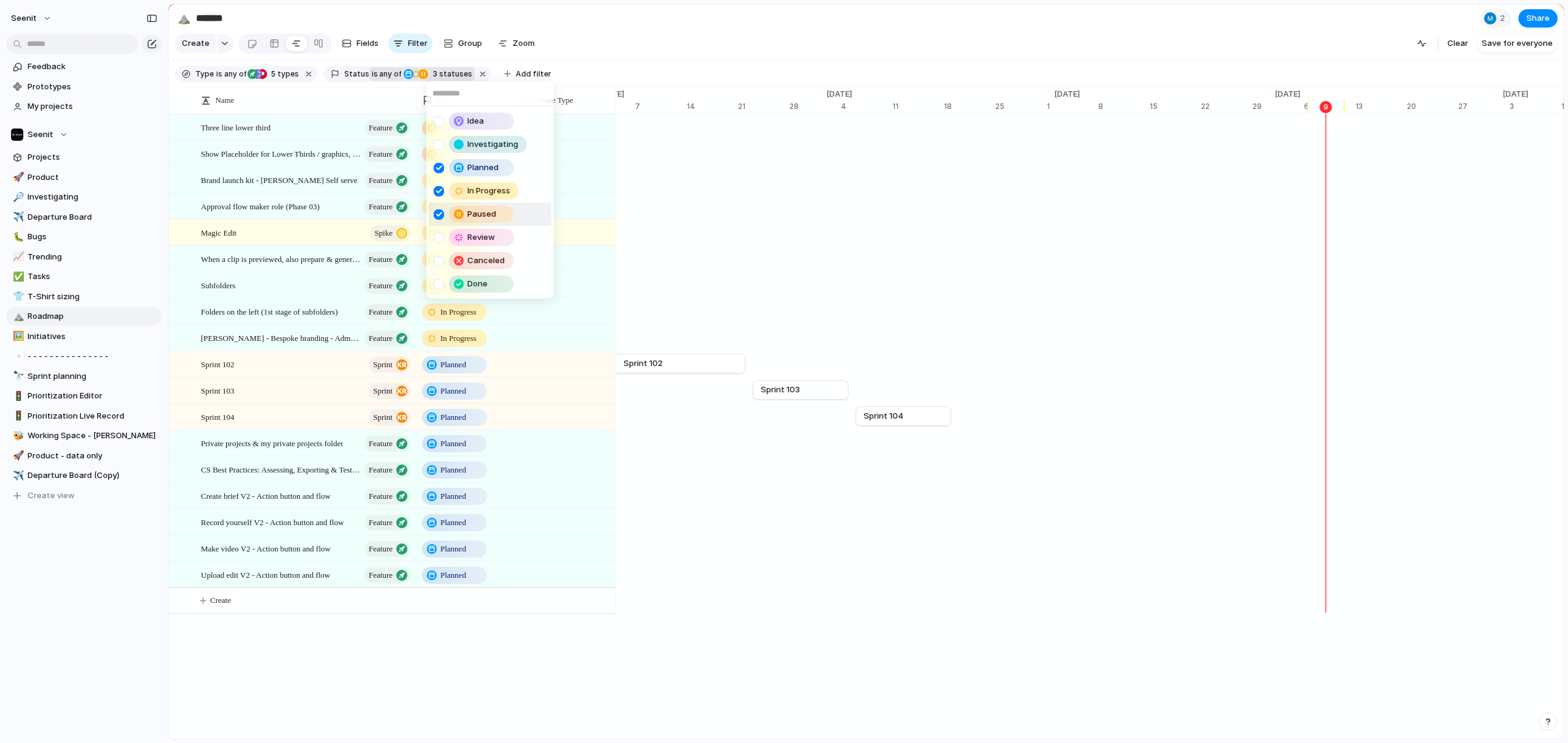
click at [441, 215] on div at bounding box center [439, 215] width 11 height 11
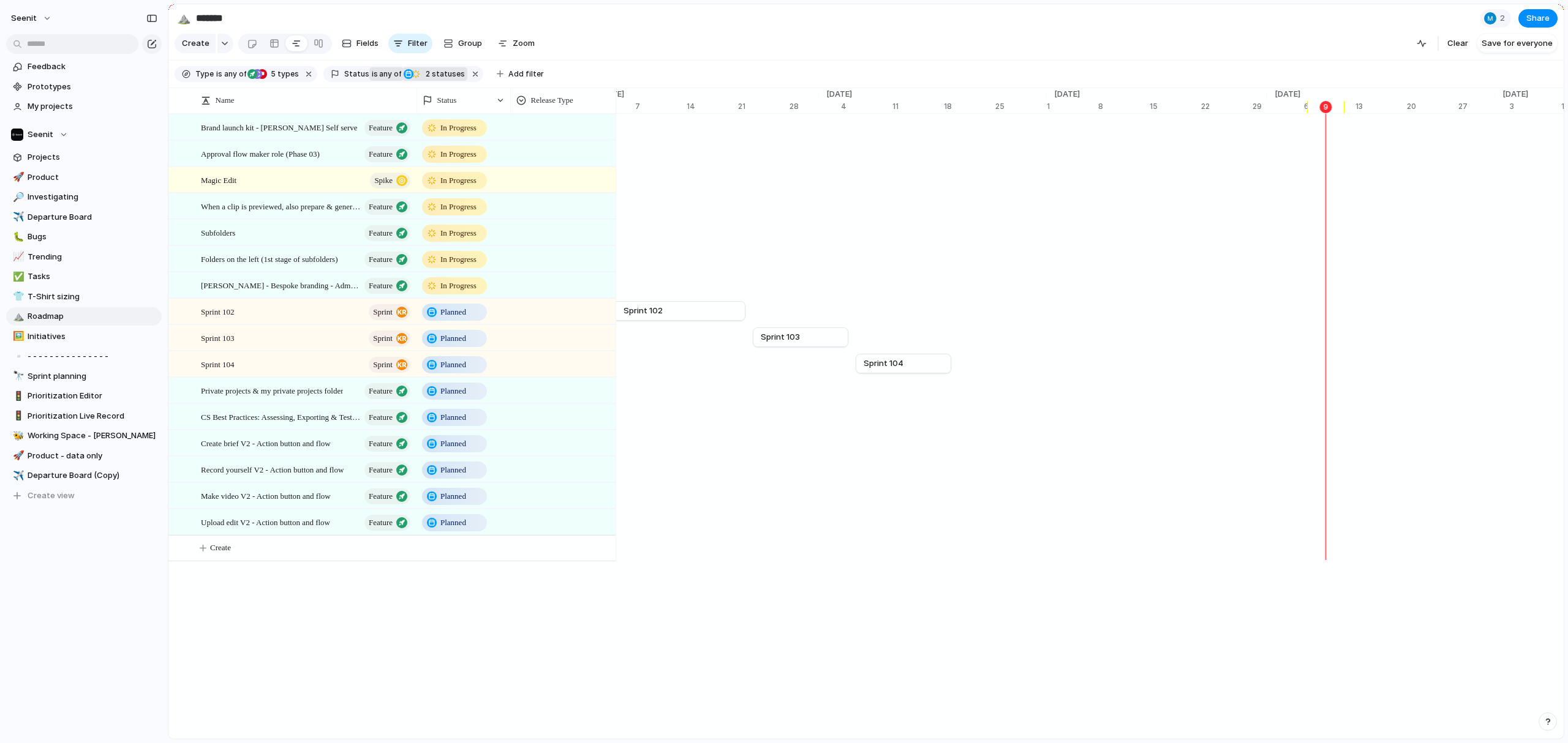
drag, startPoint x: 727, startPoint y: 455, endPoint x: 736, endPoint y: 452, distance: 9.5
click at [727, 455] on div "Idea Investigating Planned In Progress Paused Review Canceled Done" at bounding box center [784, 372] width 1568 height 743
click at [31, 278] on span "Tasks" at bounding box center [92, 276] width 130 height 12
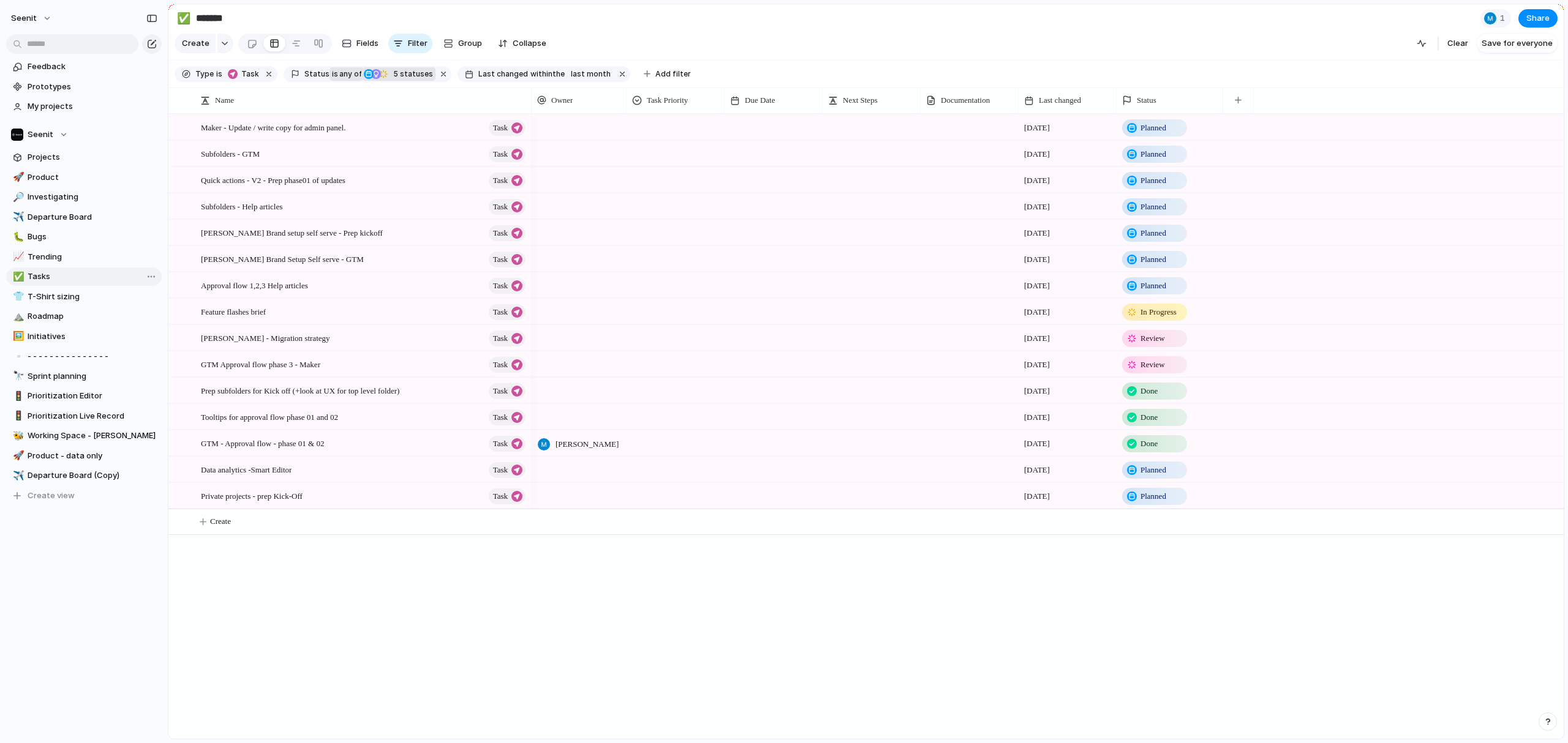
type input "*****"
click at [343, 346] on div "[PERSON_NAME] - Migration strategy Task" at bounding box center [364, 337] width 326 height 25
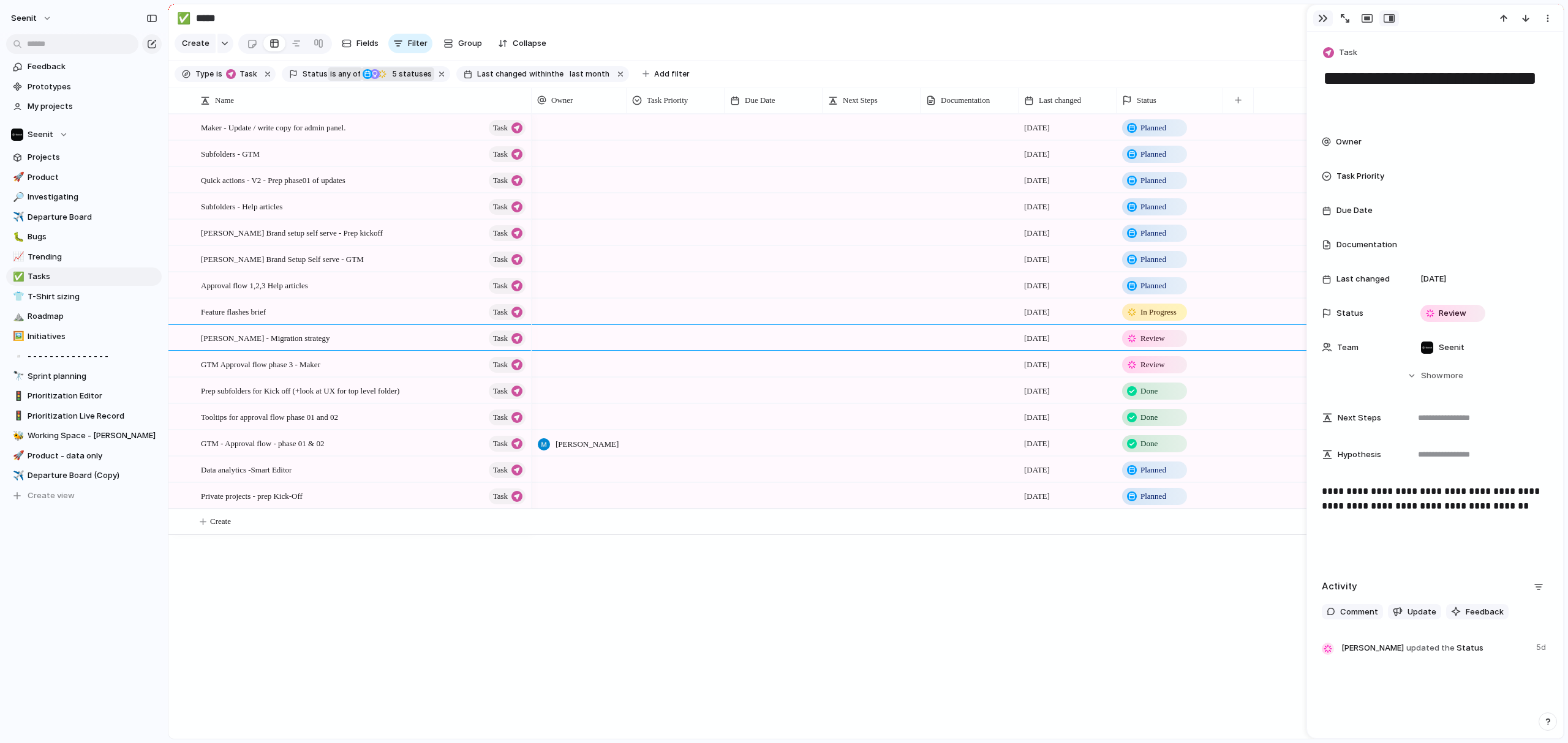
click at [1016, 21] on div "button" at bounding box center [1323, 18] width 10 height 10
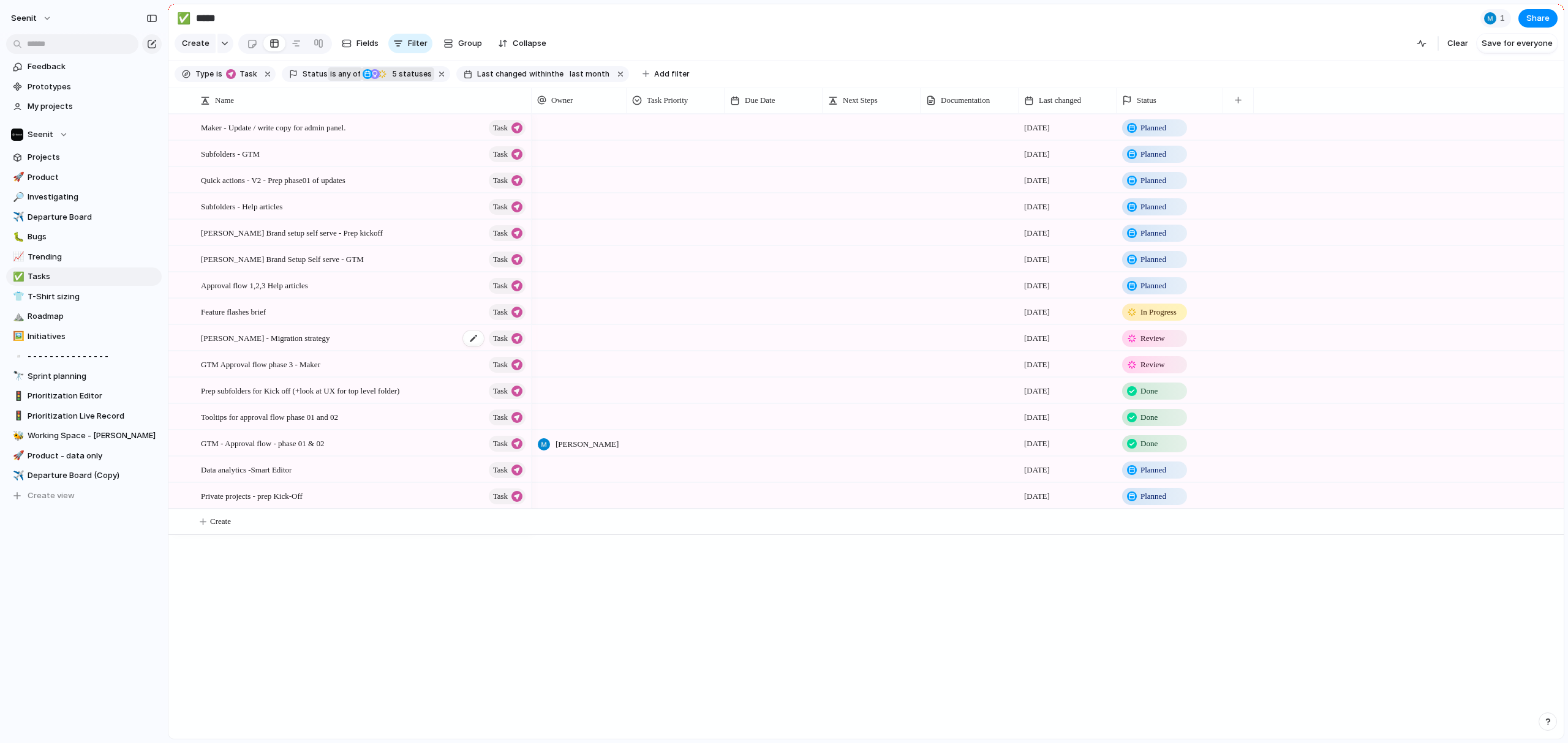
click at [397, 345] on div "[PERSON_NAME] - Migration strategy Task" at bounding box center [364, 337] width 326 height 25
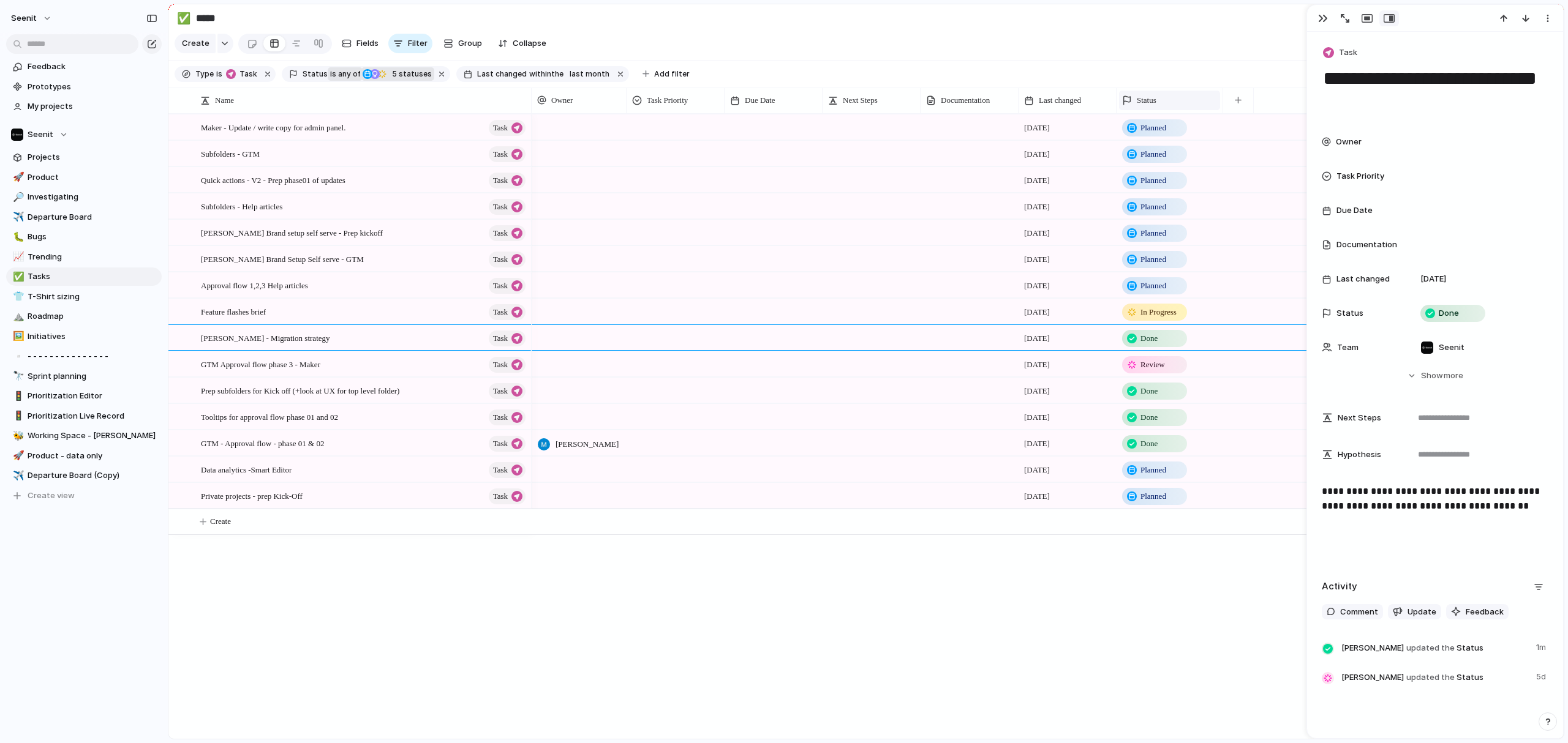
click at [1016, 102] on span "Status" at bounding box center [1147, 100] width 20 height 12
click at [1016, 166] on span "Sort ascending" at bounding box center [1173, 167] width 60 height 12
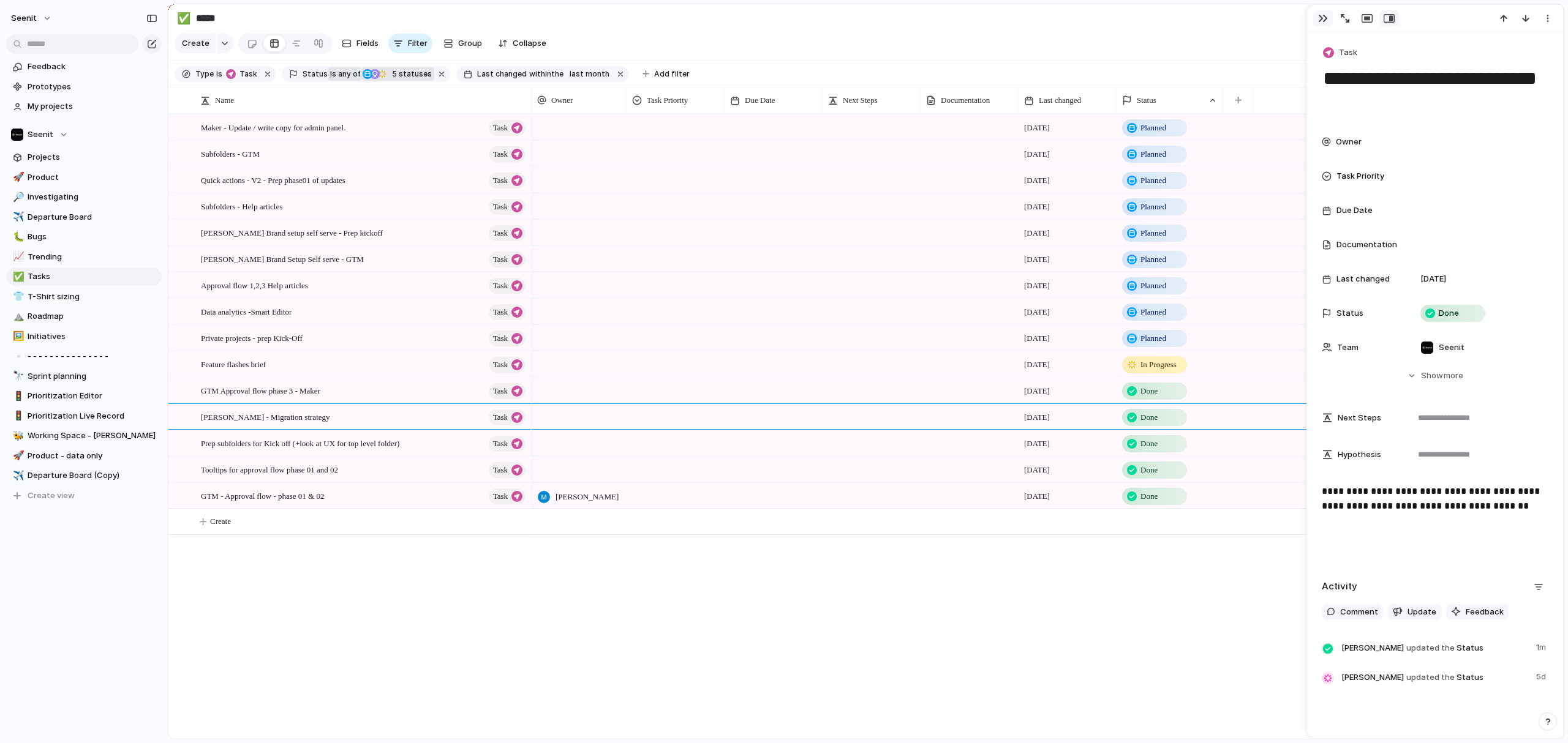
click at [1016, 18] on div "button" at bounding box center [1323, 18] width 10 height 10
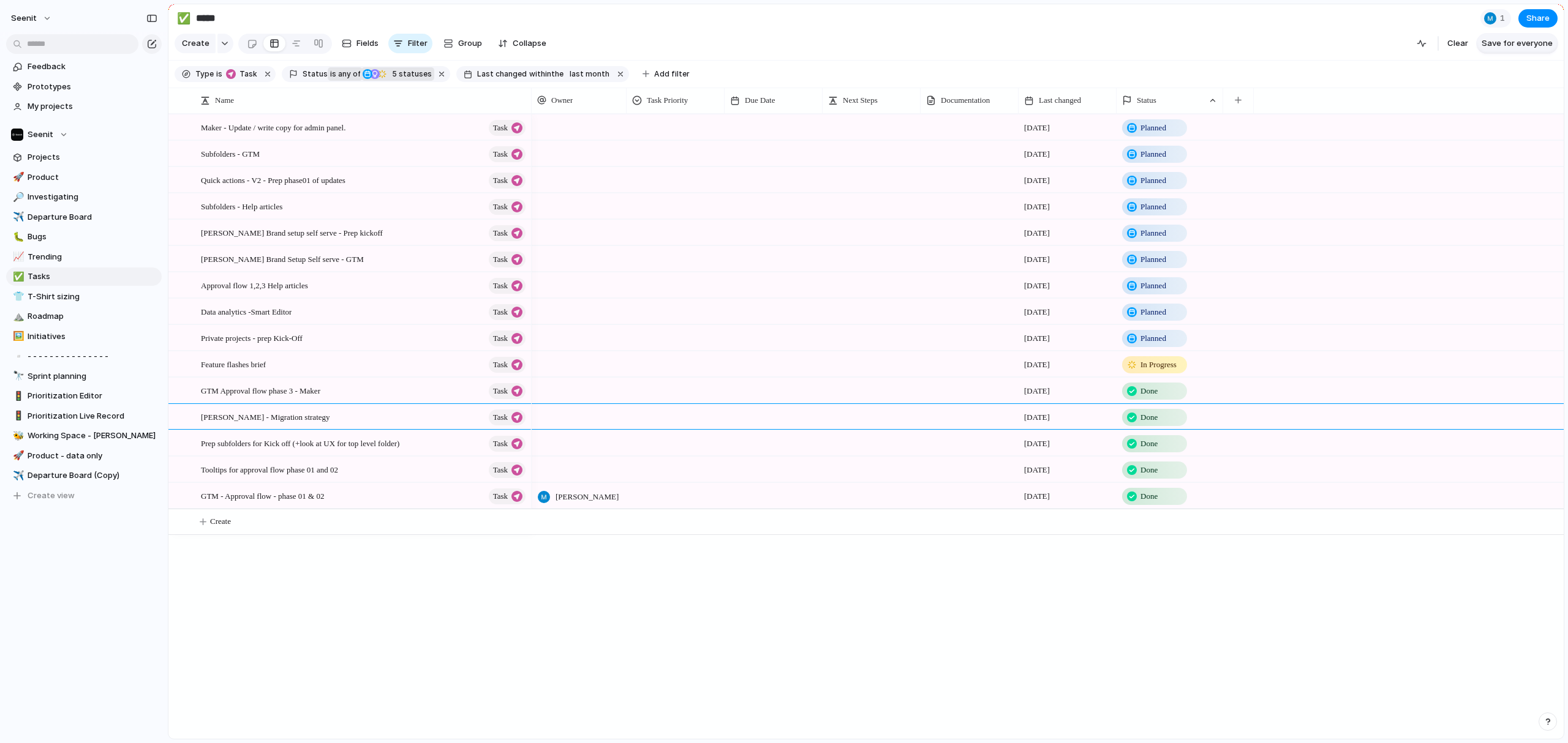
click at [1016, 47] on span "Save for everyone" at bounding box center [1518, 43] width 71 height 12
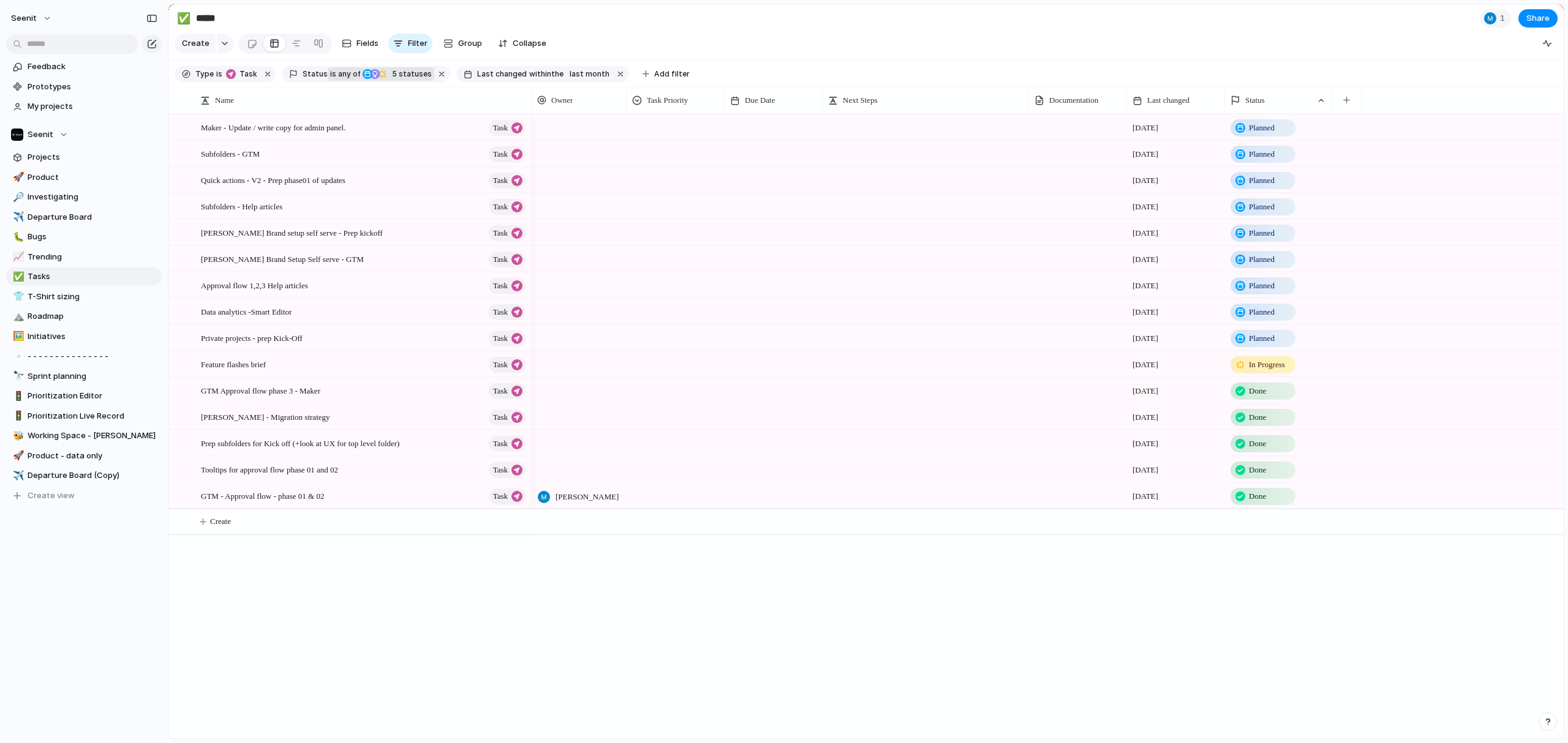
drag, startPoint x: 922, startPoint y: 104, endPoint x: 1030, endPoint y: 104, distance: 108.0
click at [1016, 104] on div at bounding box center [1029, 100] width 6 height 26
click at [458, 45] on span "Group" at bounding box center [471, 43] width 24 height 12
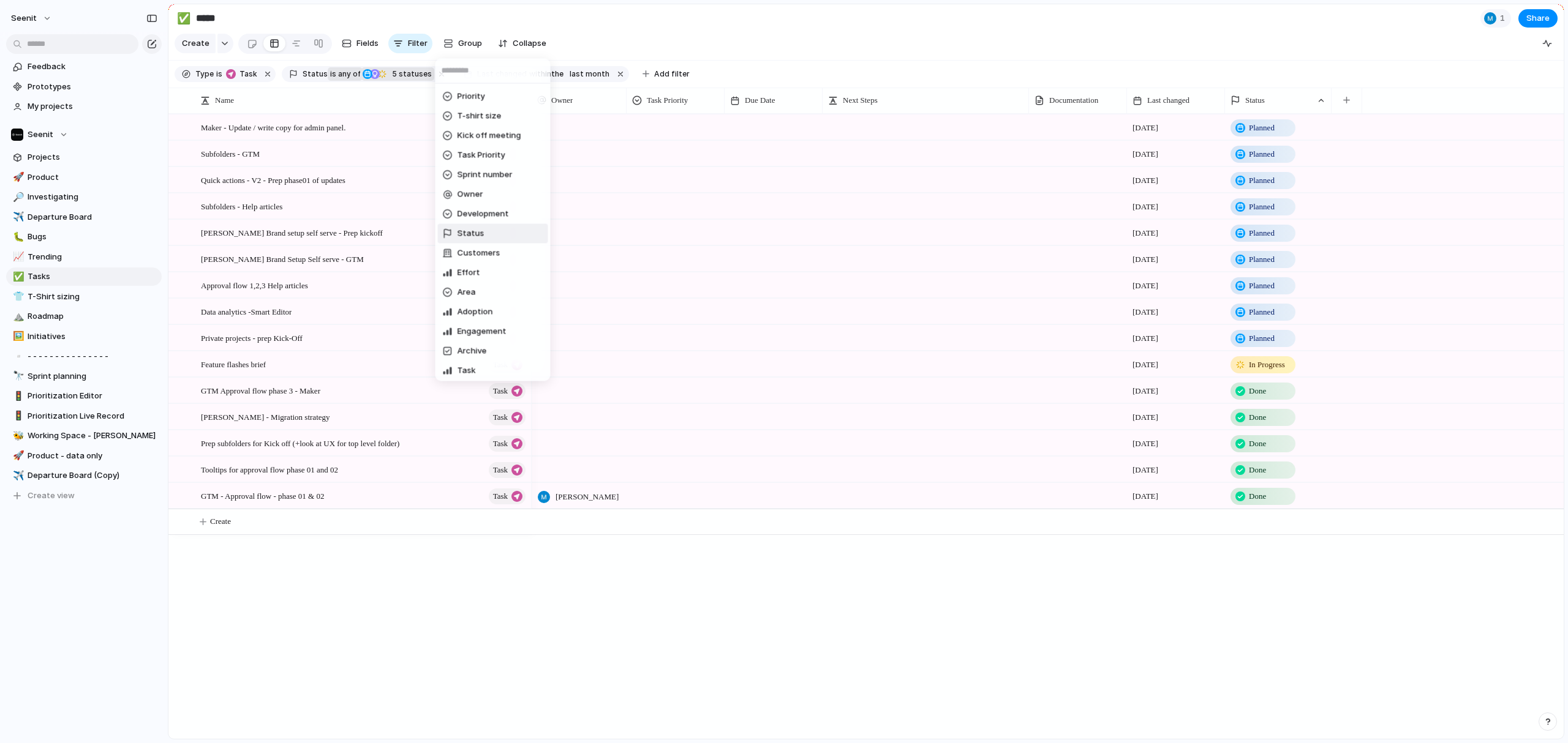
click at [472, 236] on span "Status" at bounding box center [471, 234] width 27 height 12
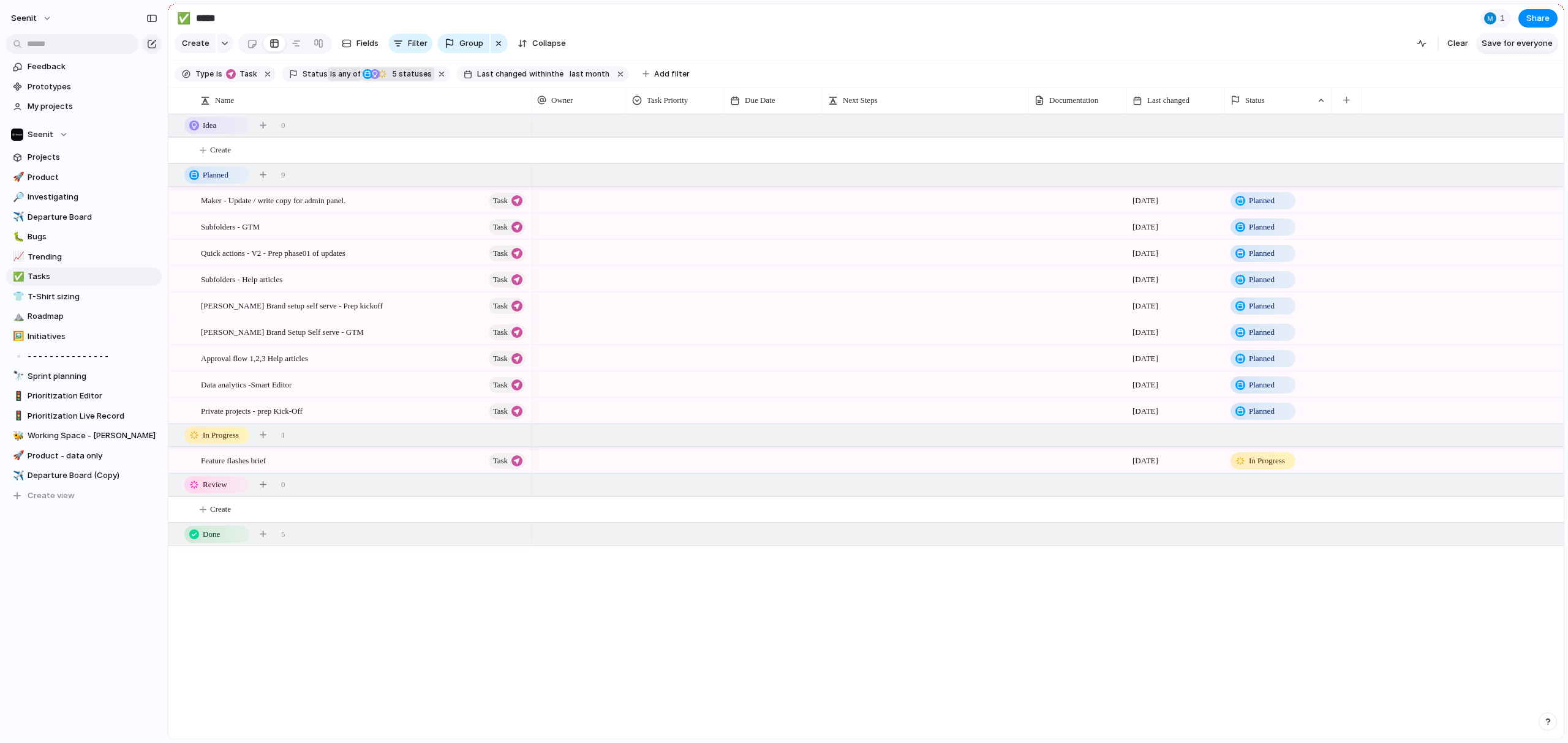
click at [1016, 44] on span "Save for everyone" at bounding box center [1518, 43] width 71 height 12
click at [657, 551] on div "[DATE] Planned [DATE] Planned [DATE] Planned [DATE] Planned [DATE] Planned [DAT…" at bounding box center [1048, 426] width 1032 height 625
click at [574, 197] on div at bounding box center [579, 200] width 95 height 25
click at [580, 272] on span "[PERSON_NAME]" at bounding box center [588, 269] width 63 height 12
click at [317, 387] on div "Data analytics -Smart Editor Task" at bounding box center [364, 384] width 326 height 25
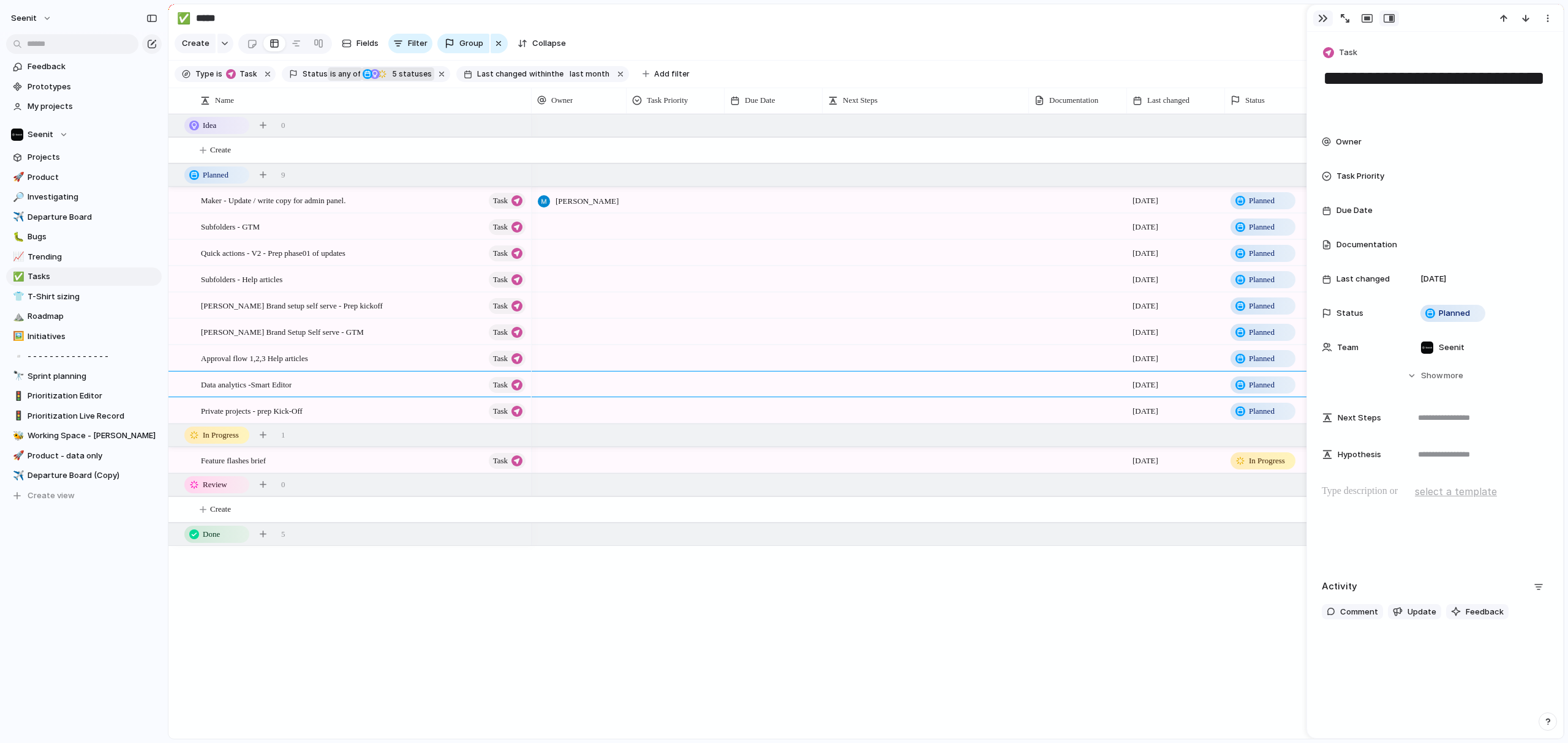
click at [1016, 21] on div "button" at bounding box center [1323, 18] width 10 height 10
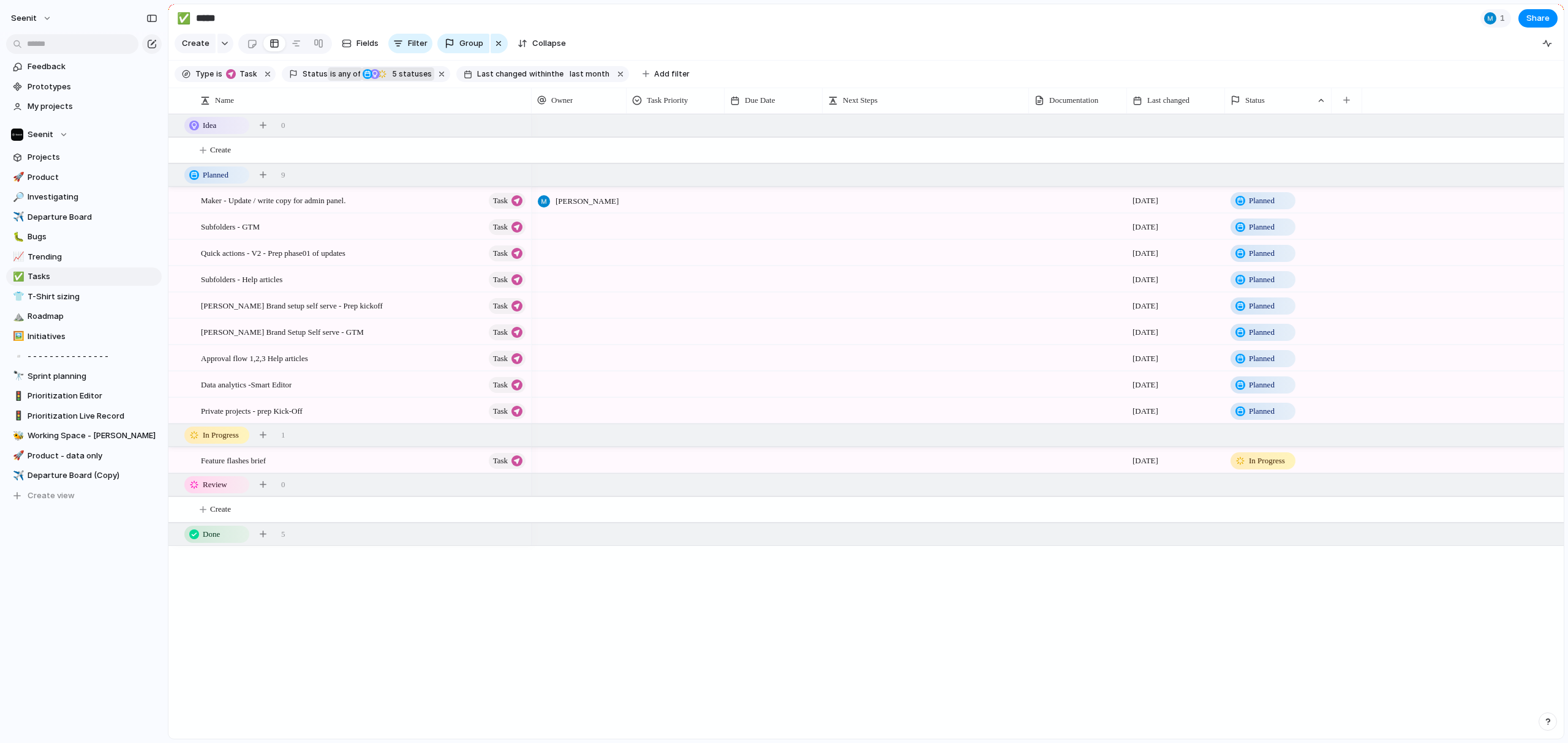
click at [571, 229] on div at bounding box center [579, 226] width 95 height 25
click at [579, 276] on span "[PERSON_NAME]" at bounding box center [588, 276] width 63 height 12
click at [561, 277] on div at bounding box center [579, 278] width 95 height 25
click at [572, 328] on span "[PERSON_NAME]" at bounding box center [588, 328] width 63 height 12
click at [563, 304] on div at bounding box center [579, 305] width 95 height 25
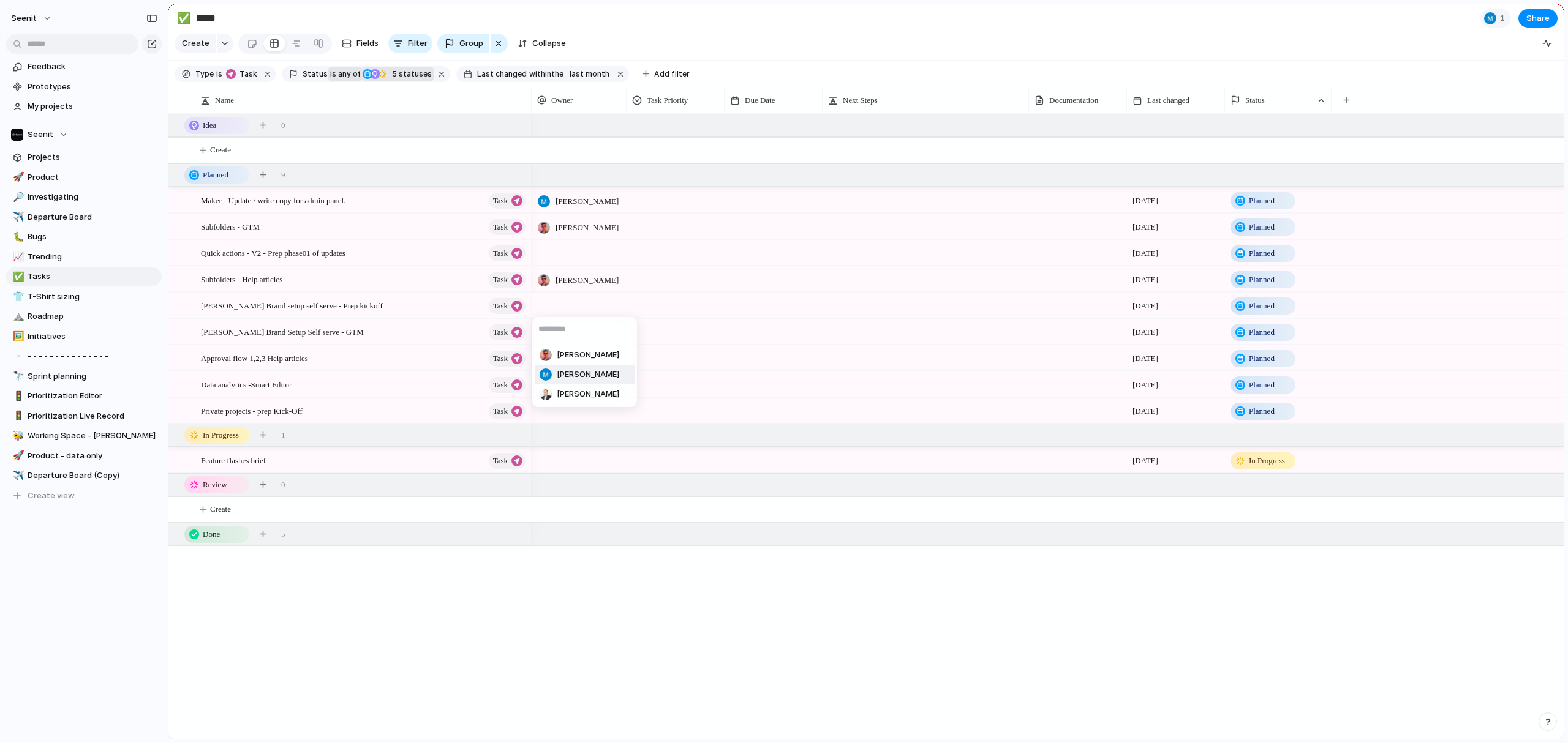
click at [578, 376] on span "[PERSON_NAME]" at bounding box center [588, 374] width 63 height 12
click at [576, 327] on div at bounding box center [579, 331] width 95 height 25
click at [574, 396] on span "[PERSON_NAME]" at bounding box center [588, 401] width 63 height 12
click at [560, 251] on div at bounding box center [579, 252] width 95 height 25
click at [569, 318] on span "[PERSON_NAME]" at bounding box center [588, 322] width 63 height 12
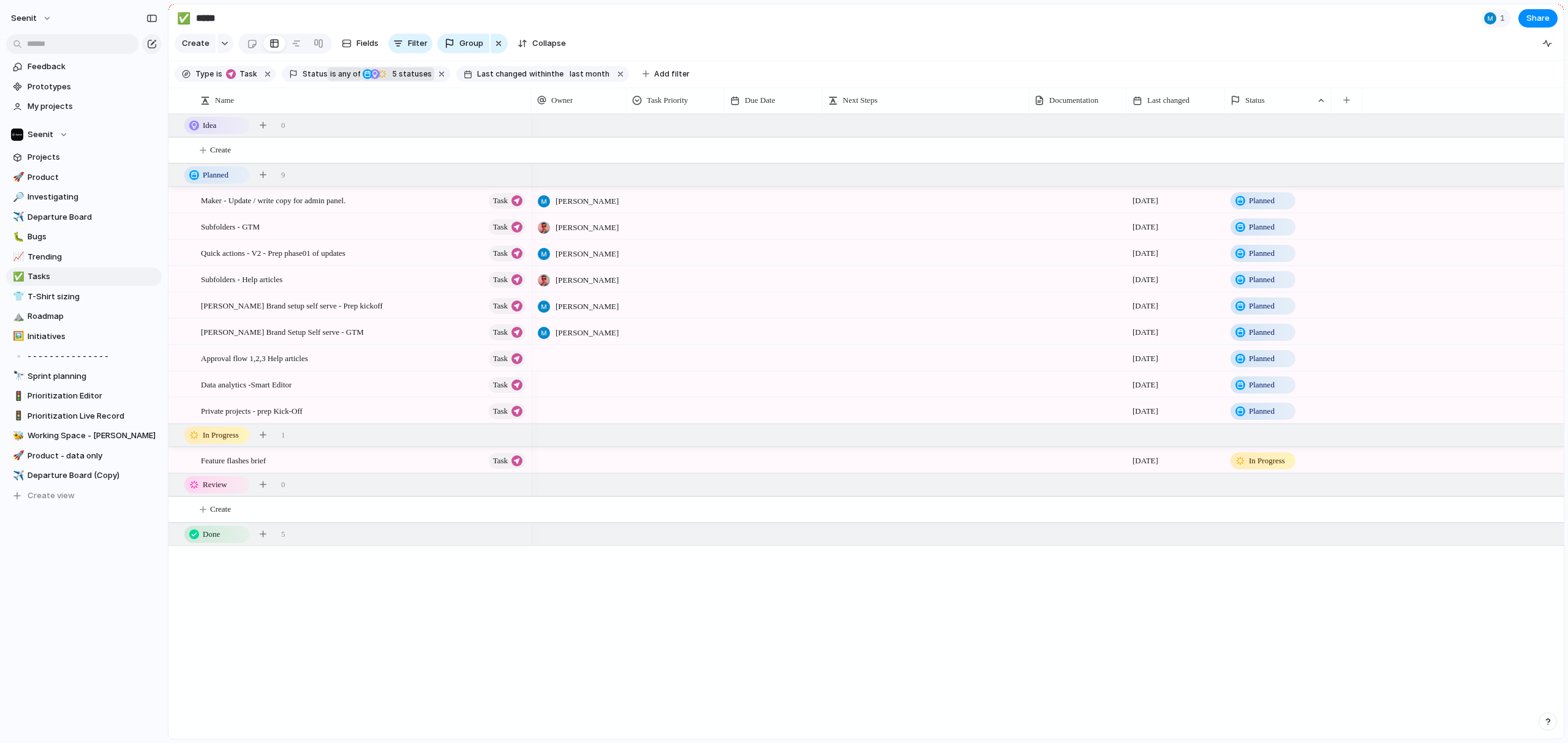
click at [562, 357] on div at bounding box center [579, 357] width 95 height 25
click at [562, 401] on span "[PERSON_NAME]" at bounding box center [588, 407] width 63 height 12
click at [392, 78] on span "5 statuses" at bounding box center [409, 75] width 43 height 11
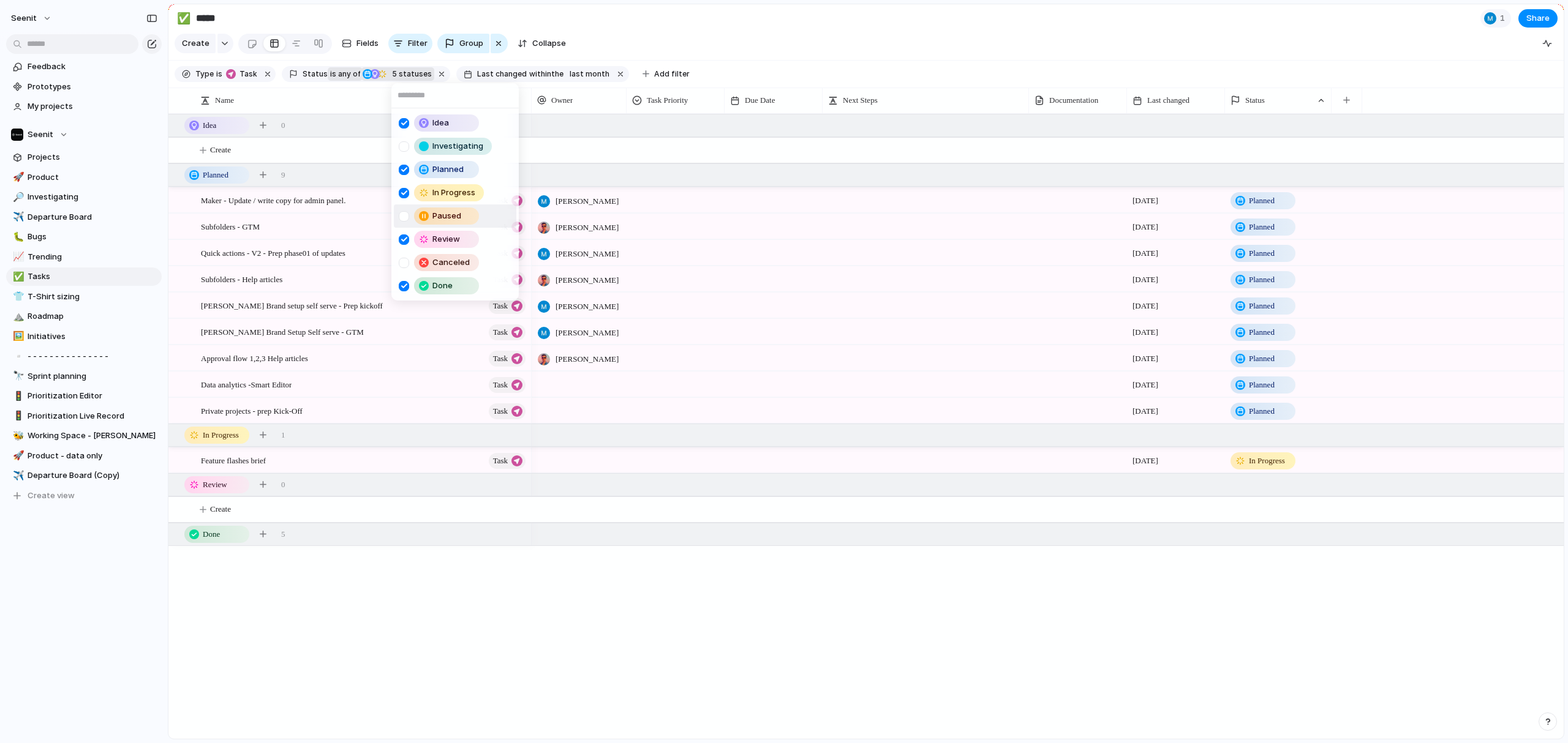
click at [400, 215] on div at bounding box center [404, 216] width 11 height 11
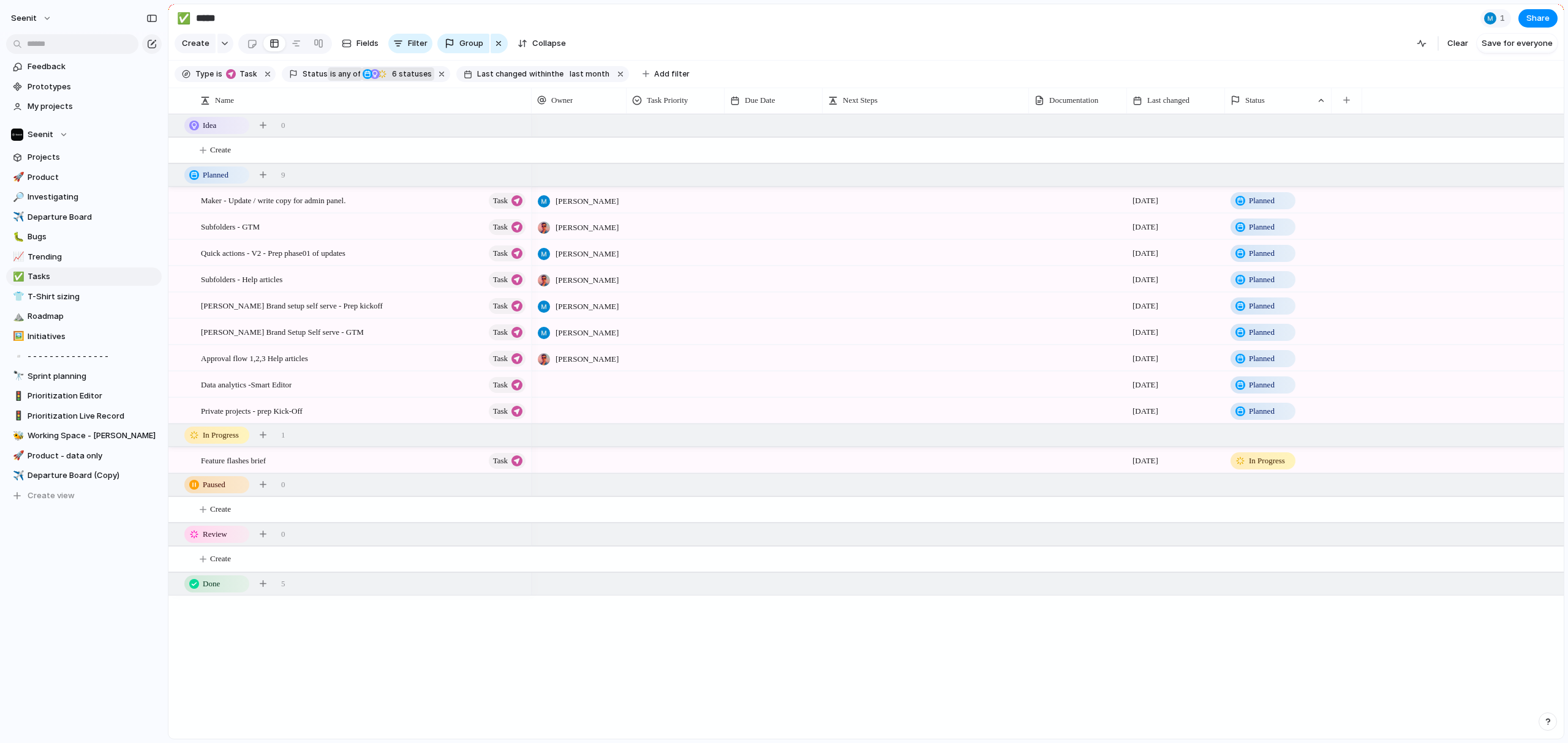
drag, startPoint x: 454, startPoint y: 653, endPoint x: 454, endPoint y: 641, distance: 12.0
click at [454, 551] on div "Idea Investigating Planned In Progress Paused Review Canceled Done" at bounding box center [784, 372] width 1568 height 743
click at [394, 71] on span "6 statuses" at bounding box center [409, 75] width 43 height 11
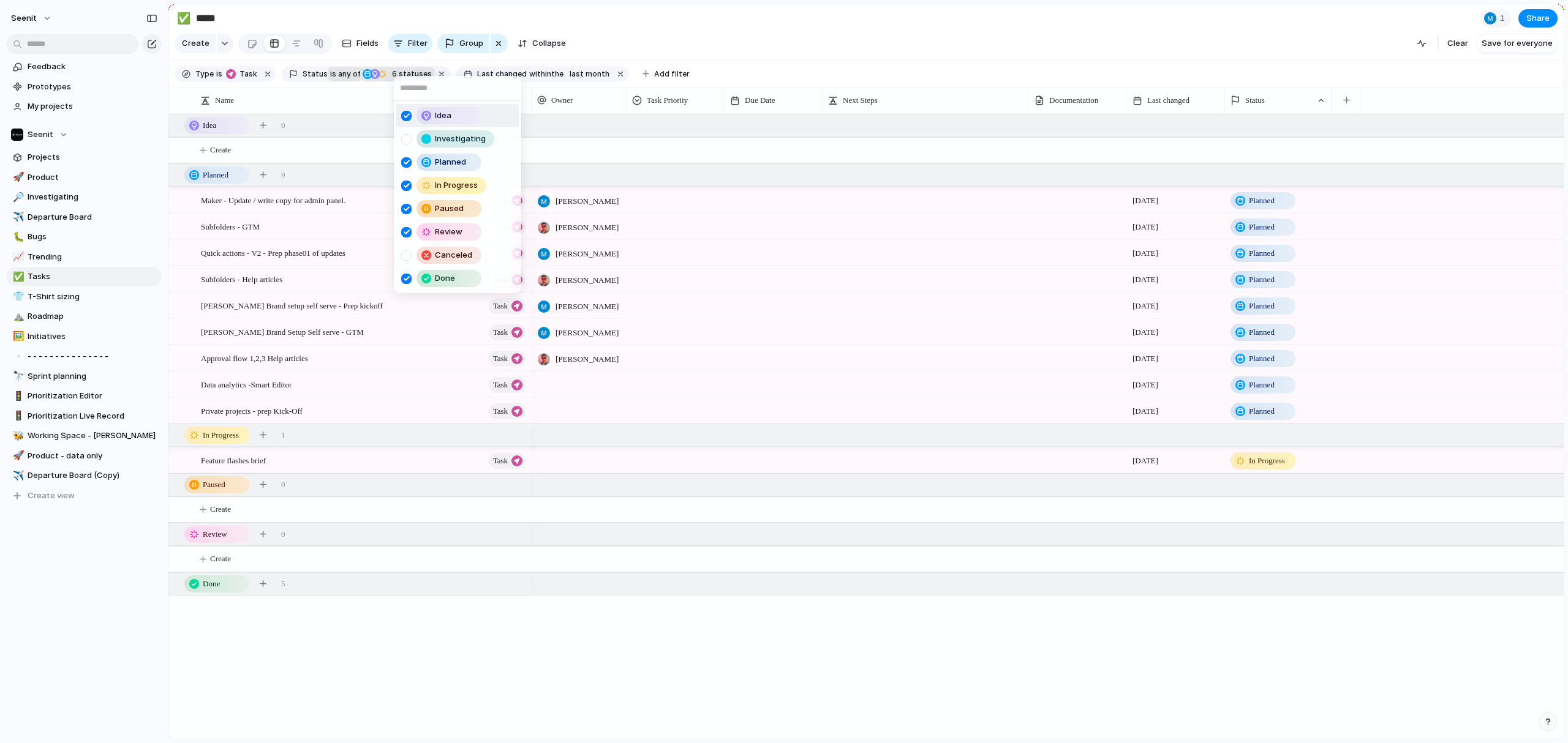
click at [401, 551] on div "Idea Investigating Planned In Progress Paused Review Canceled Done" at bounding box center [784, 372] width 1568 height 743
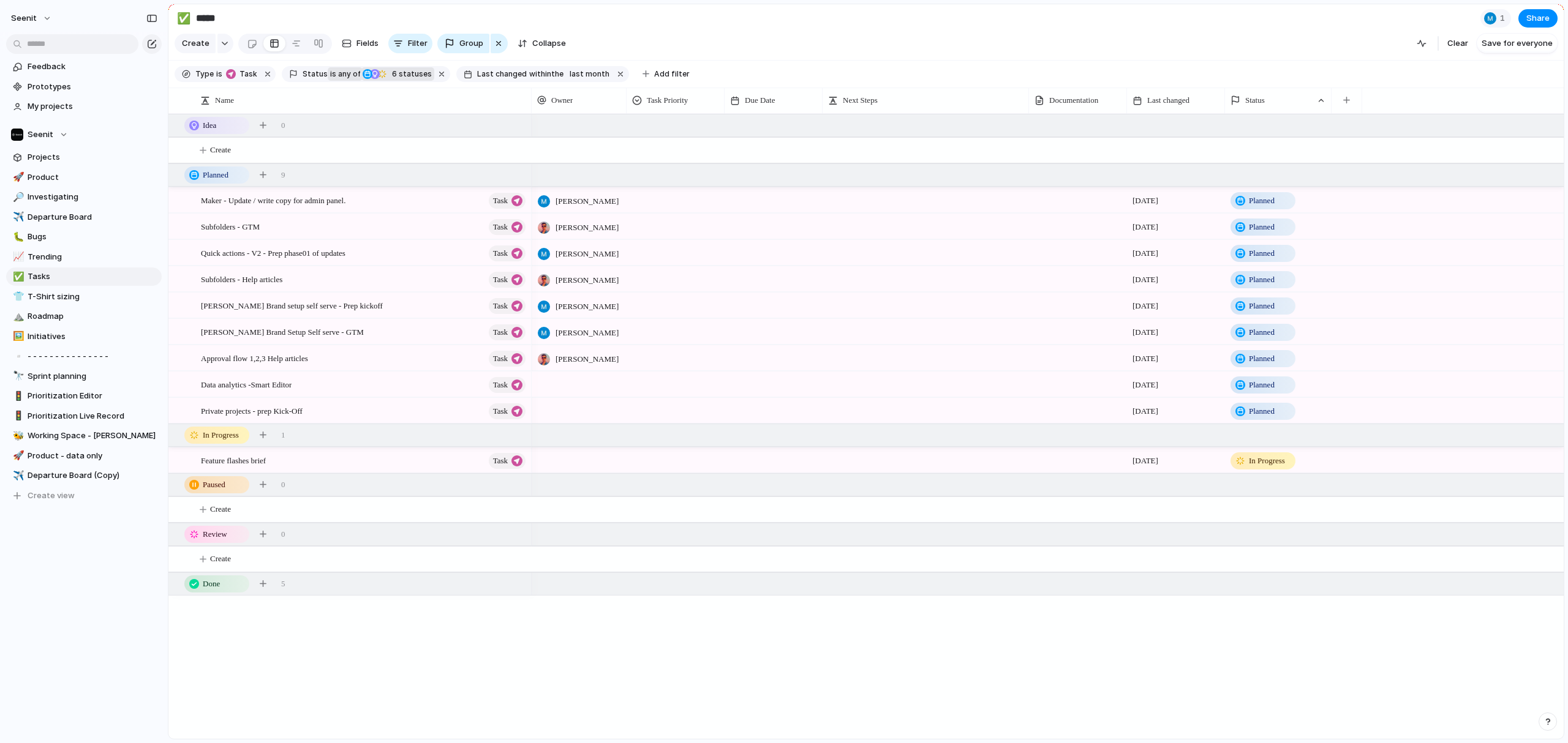
click at [556, 383] on div at bounding box center [579, 384] width 95 height 25
click at [572, 450] on span "[PERSON_NAME]" at bounding box center [588, 453] width 63 height 12
click at [559, 467] on div at bounding box center [579, 460] width 95 height 25
click at [559, 527] on span "[PERSON_NAME]" at bounding box center [588, 529] width 63 height 12
click at [565, 410] on div at bounding box center [579, 410] width 95 height 25
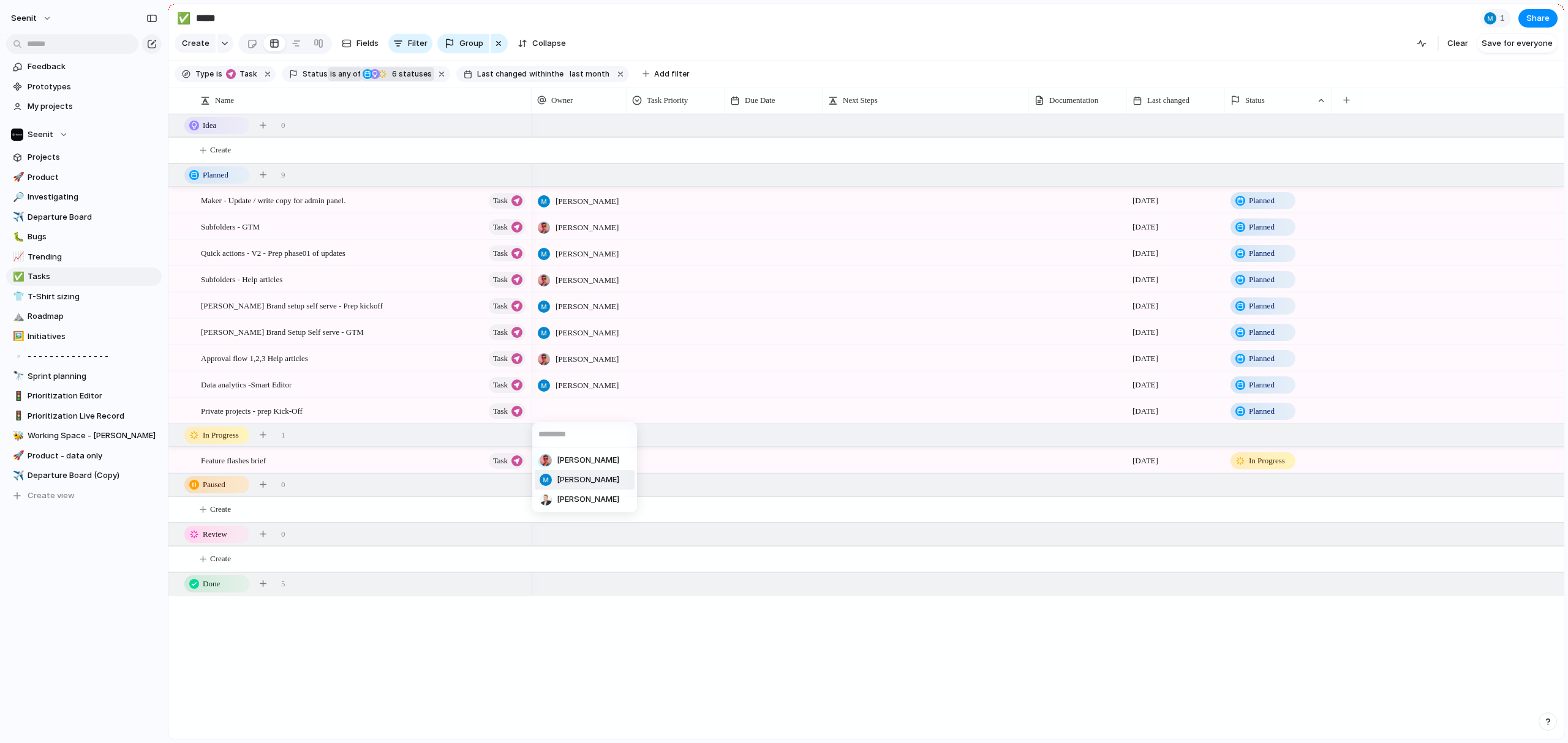
click at [569, 476] on span "[PERSON_NAME]" at bounding box center [588, 479] width 63 height 12
click at [231, 146] on span "Create" at bounding box center [220, 150] width 21 height 12
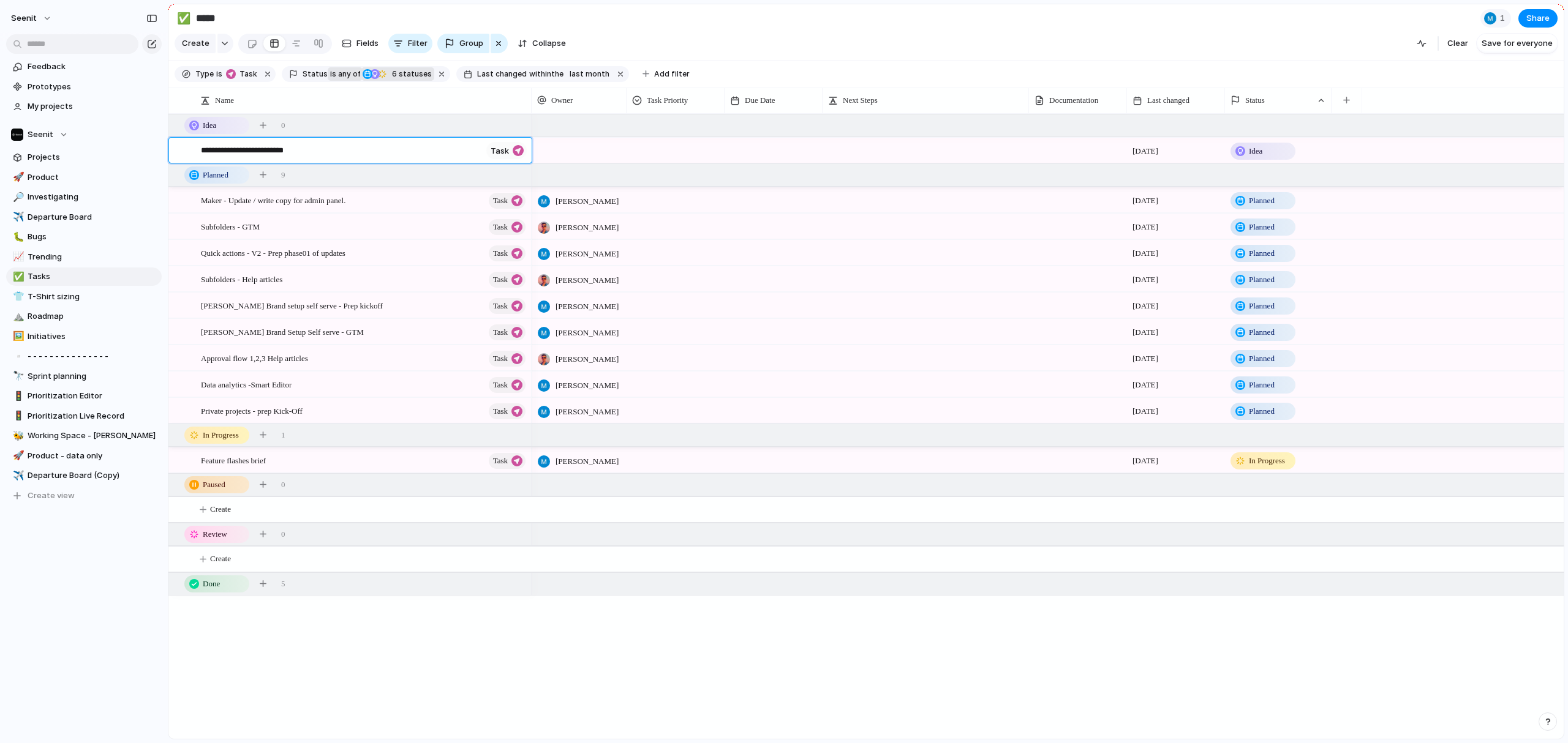
type textarea "**********"
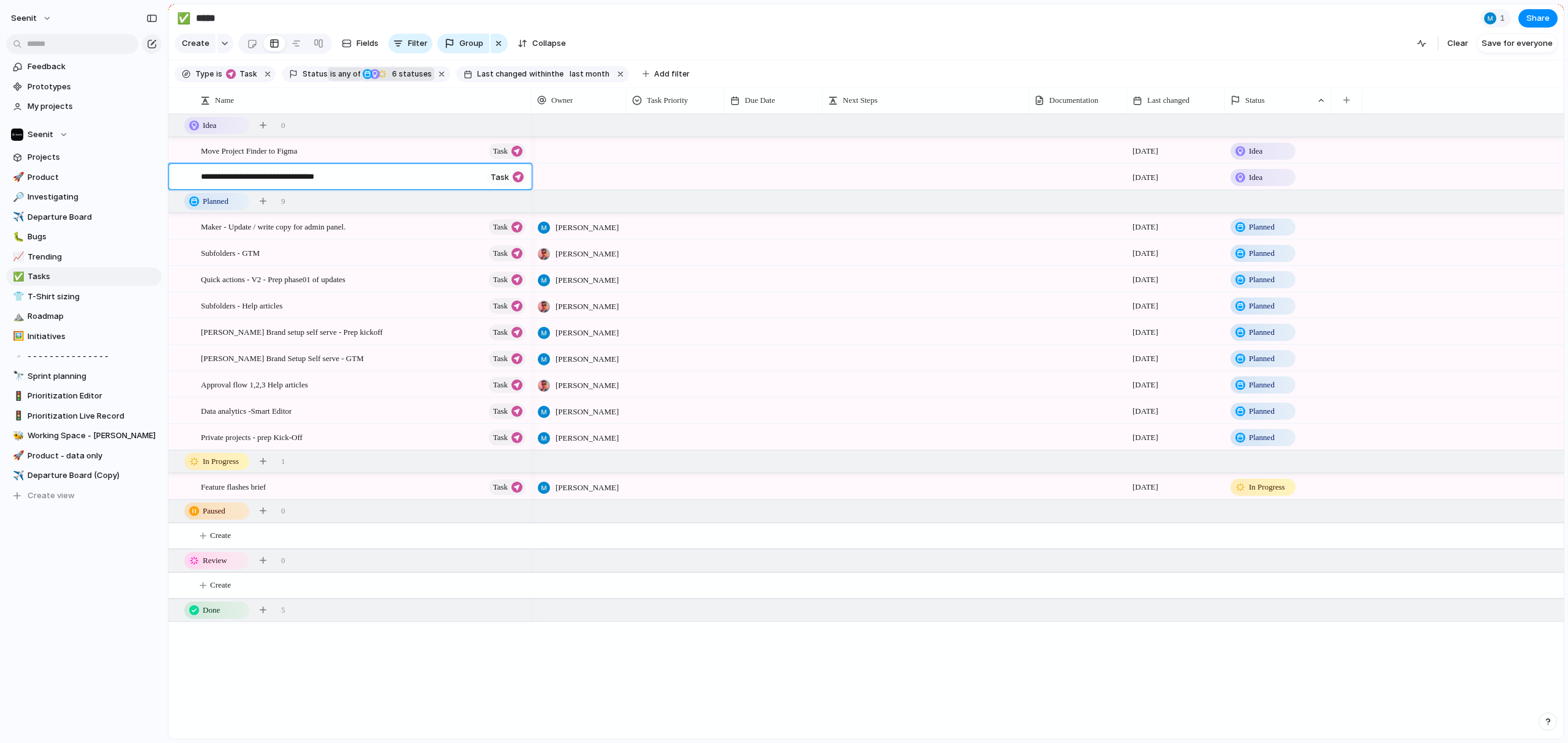
type textarea "**********"
click at [605, 551] on div "[PERSON_NAME] [DATE] Planned [PERSON_NAME] [DATE] Planned [PERSON_NAME] [DATE] …" at bounding box center [1048, 426] width 1032 height 625
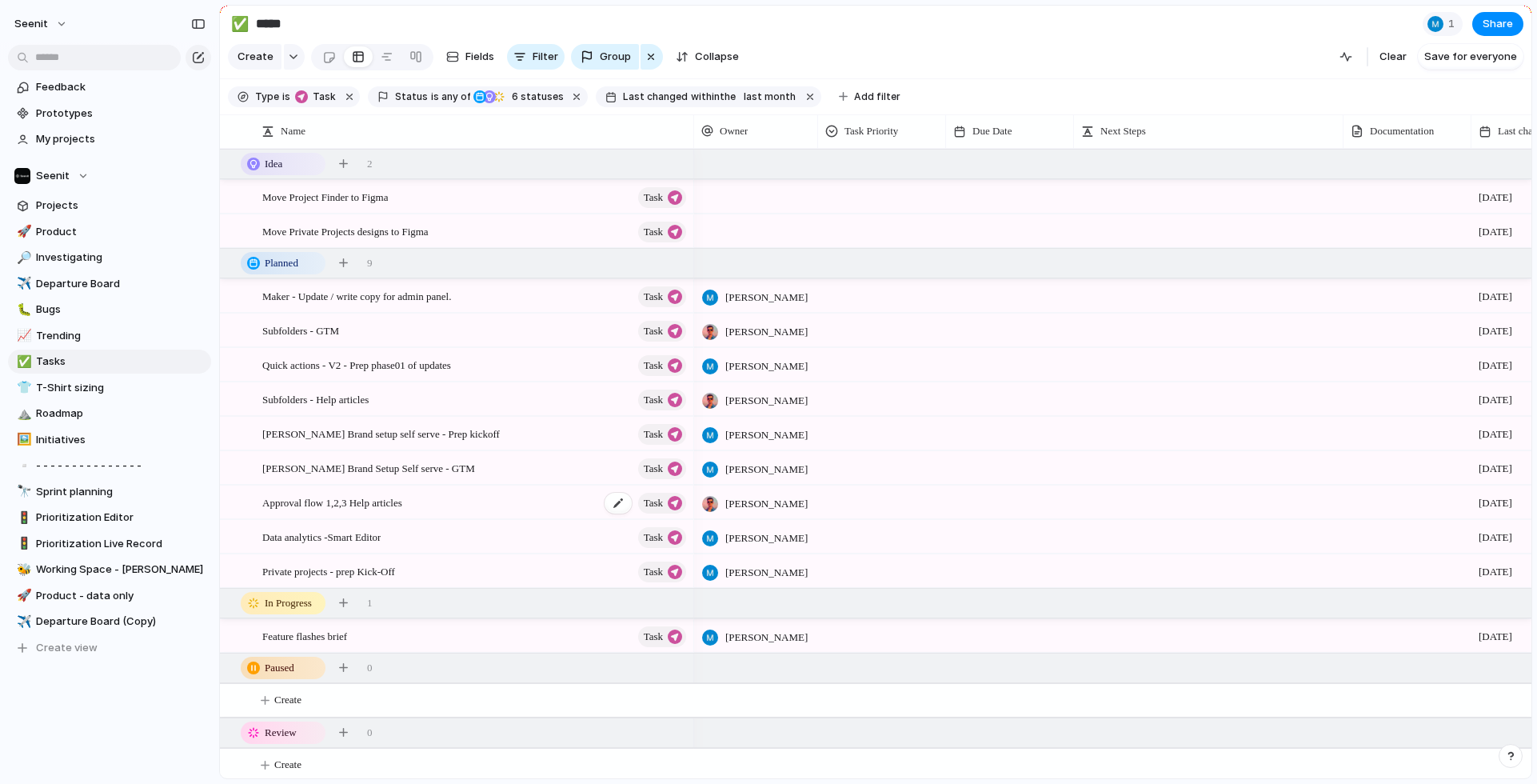
click at [502, 507] on div "Approval flow 1,2,3 Help articles Task" at bounding box center [475, 502] width 426 height 32
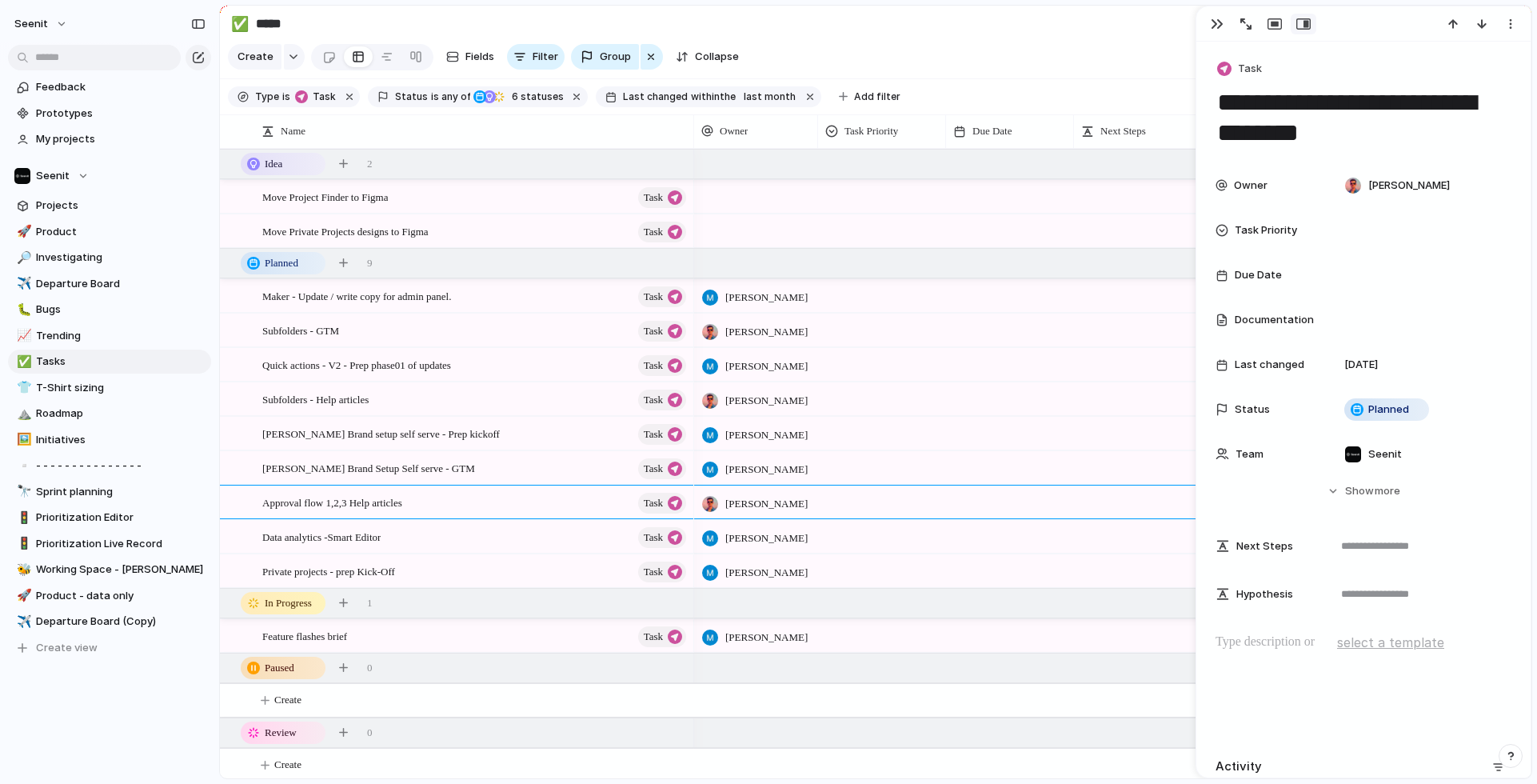
scroll to position [11, 0]
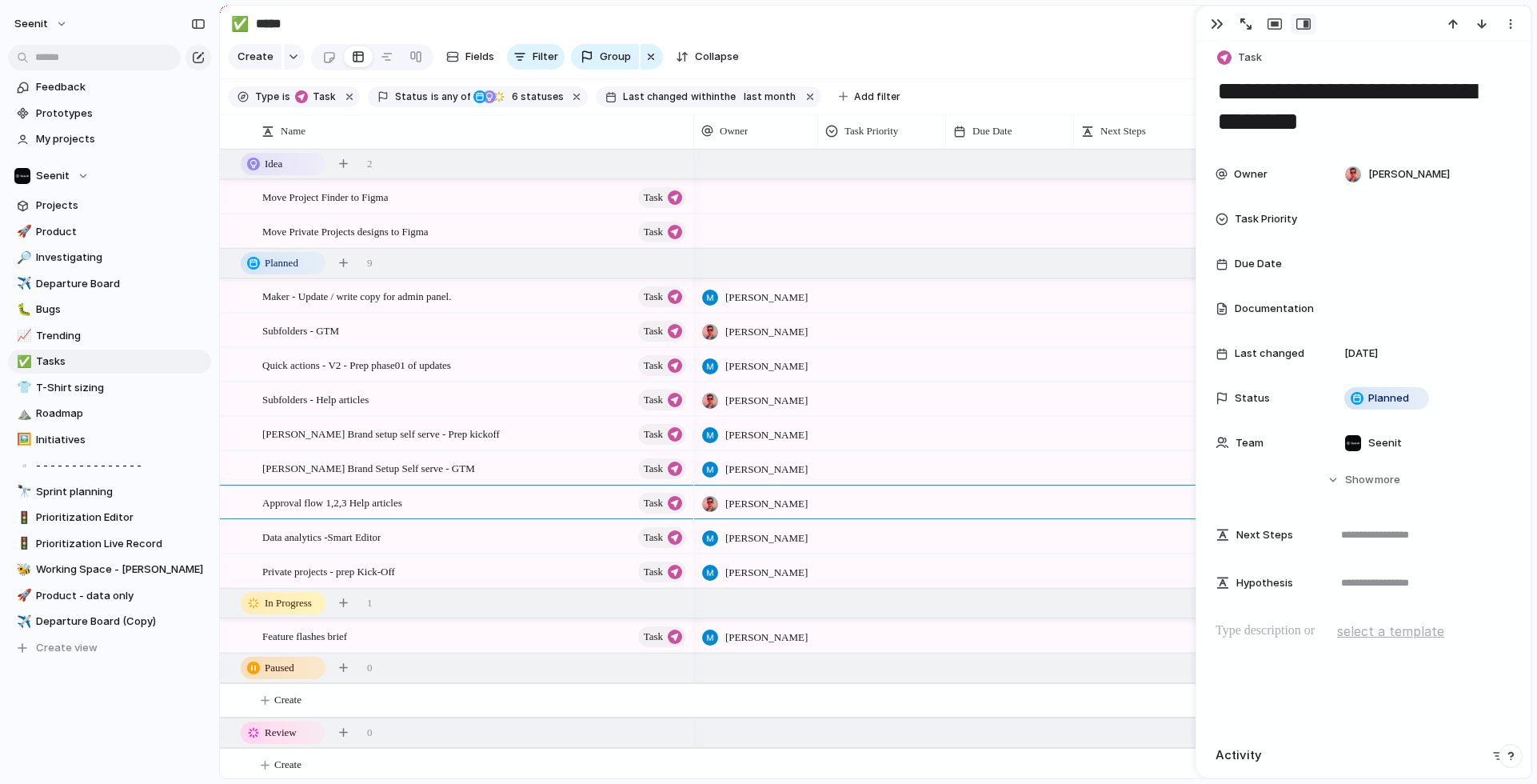
click at [1307, 639] on p at bounding box center [1363, 631] width 296 height 19
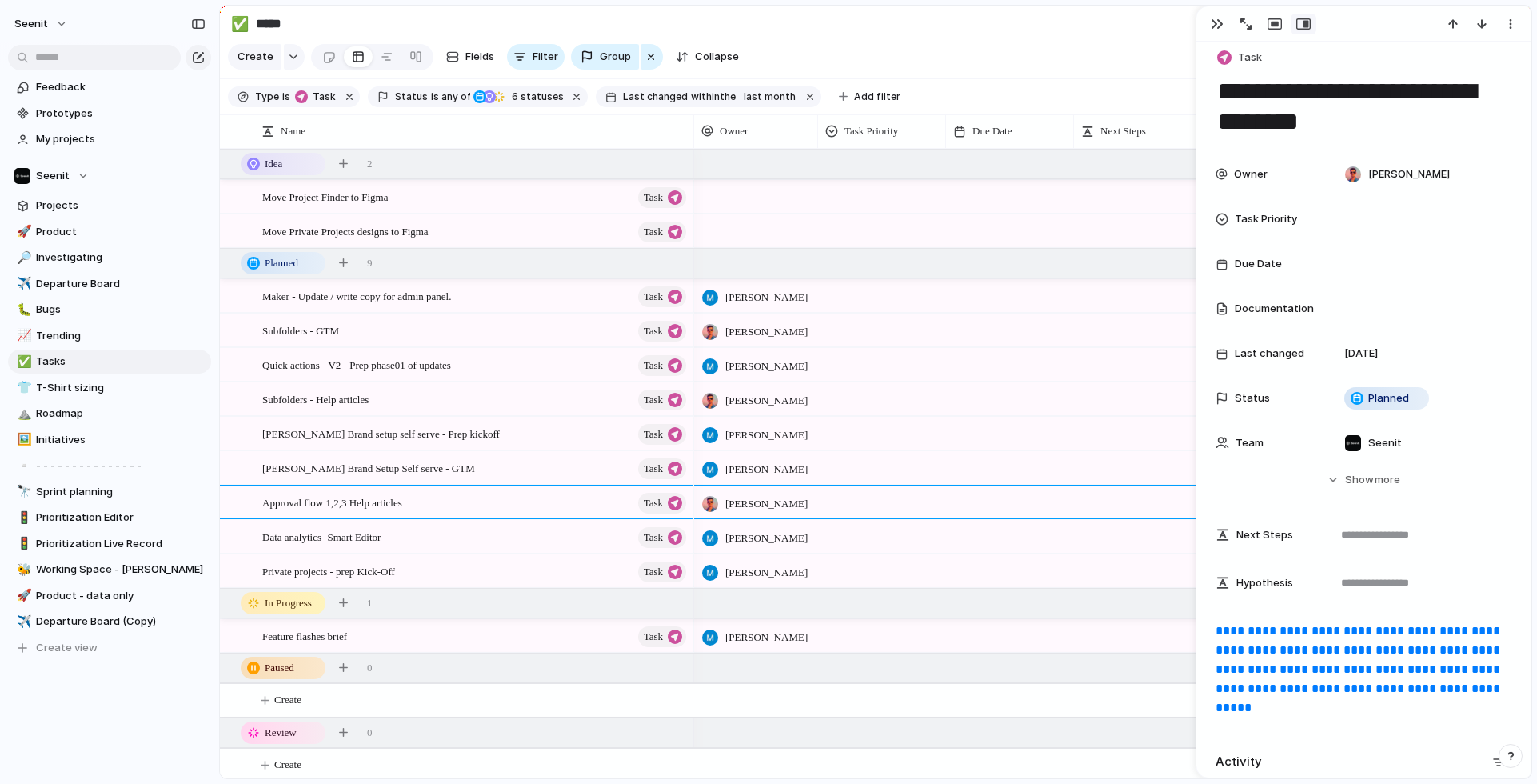
click at [1122, 572] on div at bounding box center [1208, 570] width 269 height 32
click at [1222, 23] on div "button" at bounding box center [1218, 24] width 13 height 13
